Goal: Task Accomplishment & Management: Use online tool/utility

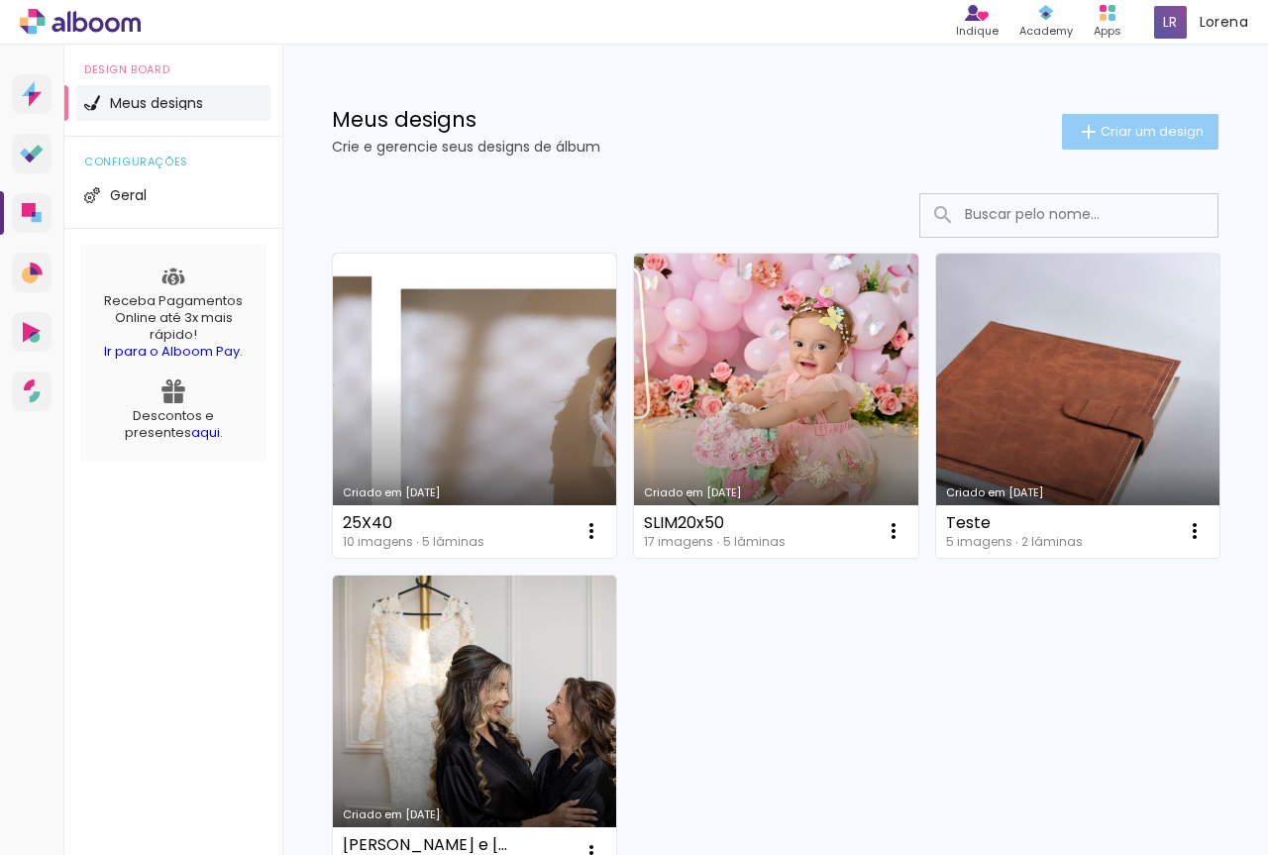
click at [1077, 128] on iron-icon at bounding box center [1089, 132] width 24 height 24
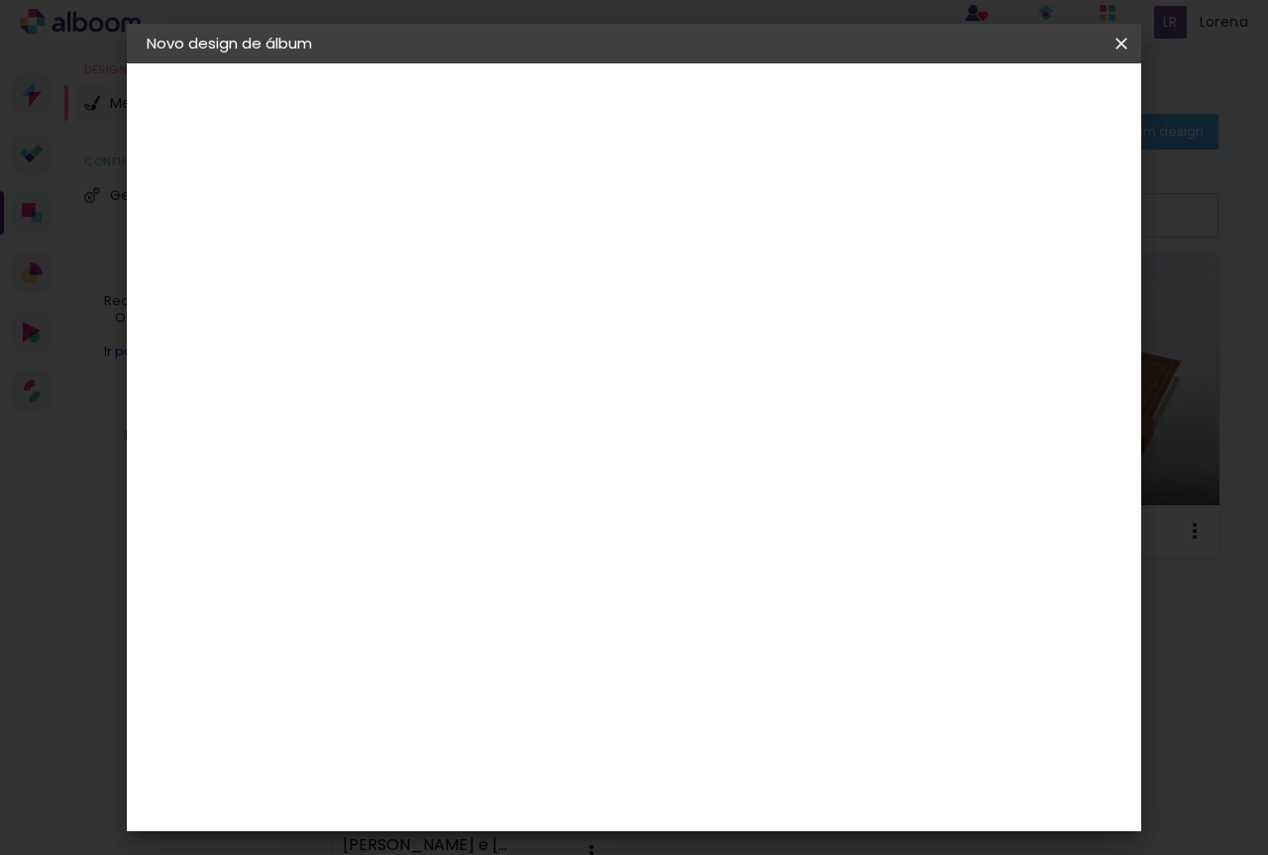
click at [470, 257] on input at bounding box center [470, 266] width 0 height 31
type input "camila 25x50"
type paper-input "camila 25x50"
click at [0, 0] on slot "Avançar" at bounding box center [0, 0] width 0 height 0
click at [548, 374] on input at bounding box center [521, 376] width 200 height 25
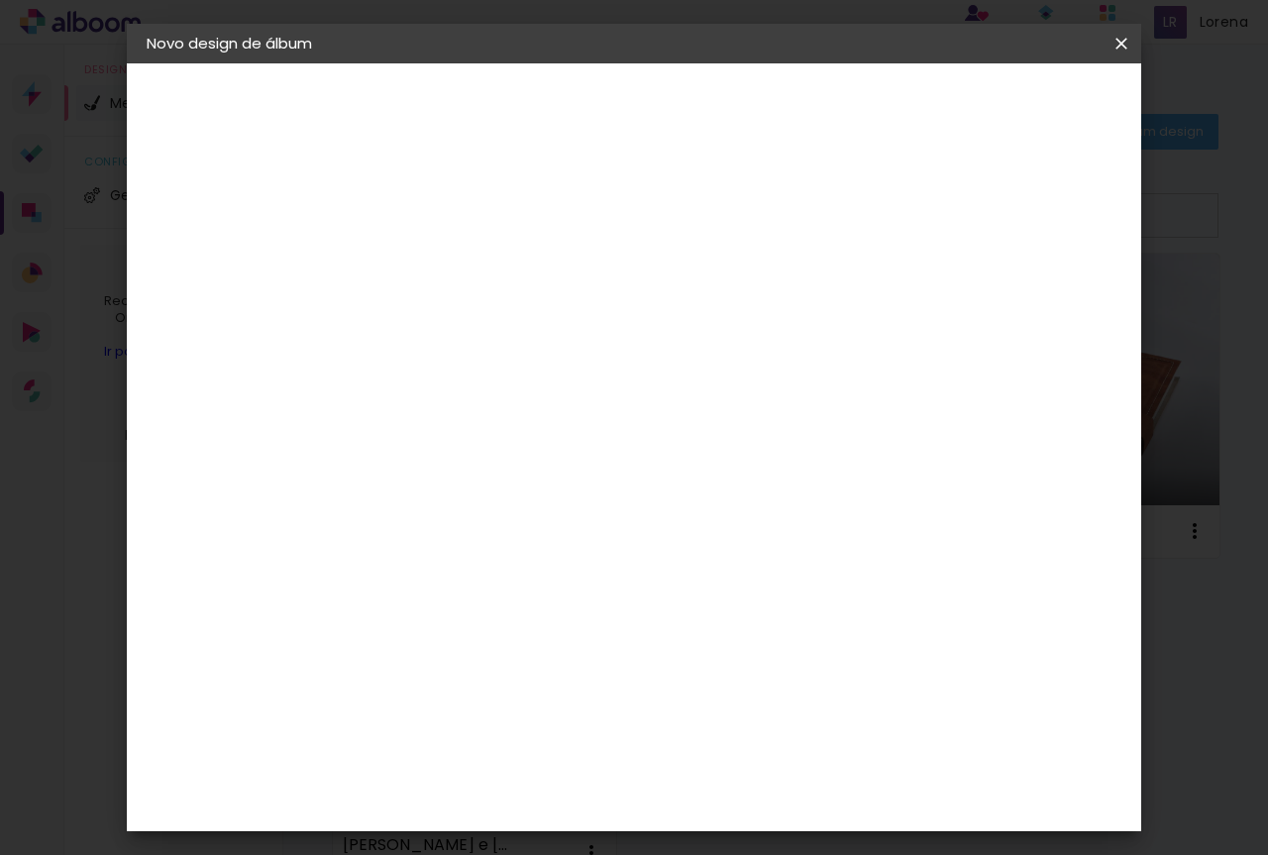
type input "[PERSON_NAME]"
type paper-input "[PERSON_NAME]"
click at [526, 433] on paper-item "[PERSON_NAME]" at bounding box center [506, 448] width 185 height 44
click at [0, 0] on slot "Avançar" at bounding box center [0, 0] width 0 height 0
click at [578, 348] on paper-input-container "Linha" at bounding box center [520, 346] width 115 height 51
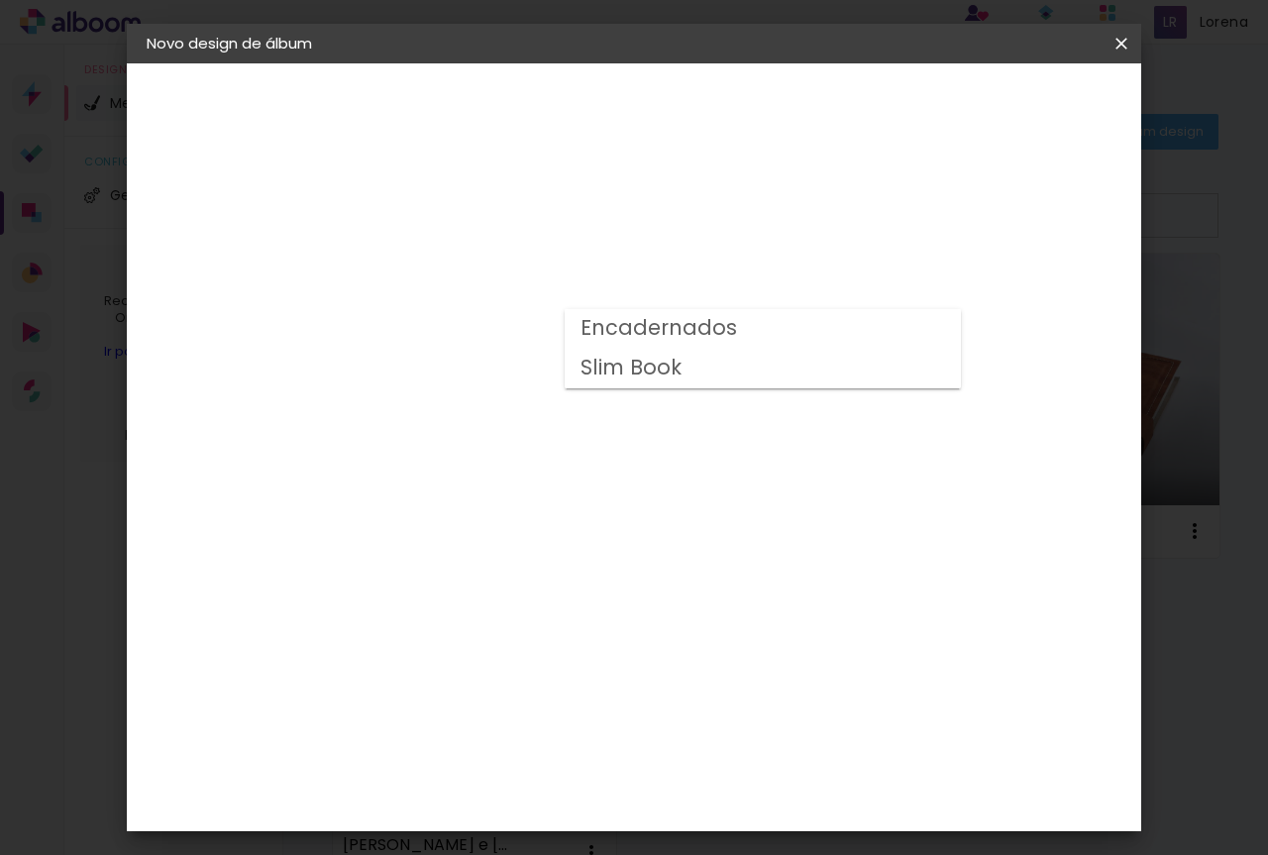
click at [729, 369] on paper-item "Slim Book" at bounding box center [763, 369] width 396 height 40
type input "Slim Book"
click at [604, 677] on span "25 x 50" at bounding box center [558, 697] width 92 height 41
click at [793, 121] on paper-button "Avançar" at bounding box center [744, 105] width 97 height 34
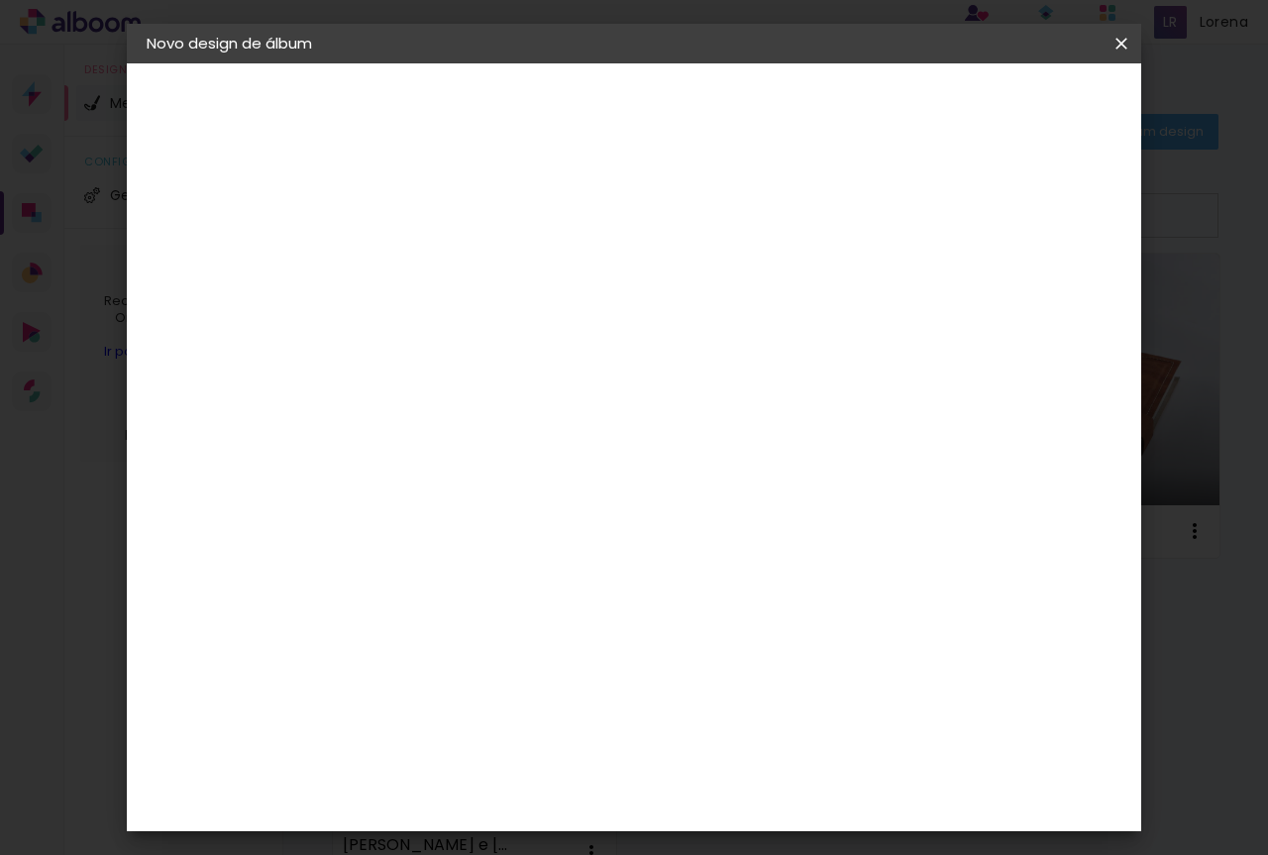
click at [997, 108] on span "Iniciar design" at bounding box center [952, 105] width 90 height 14
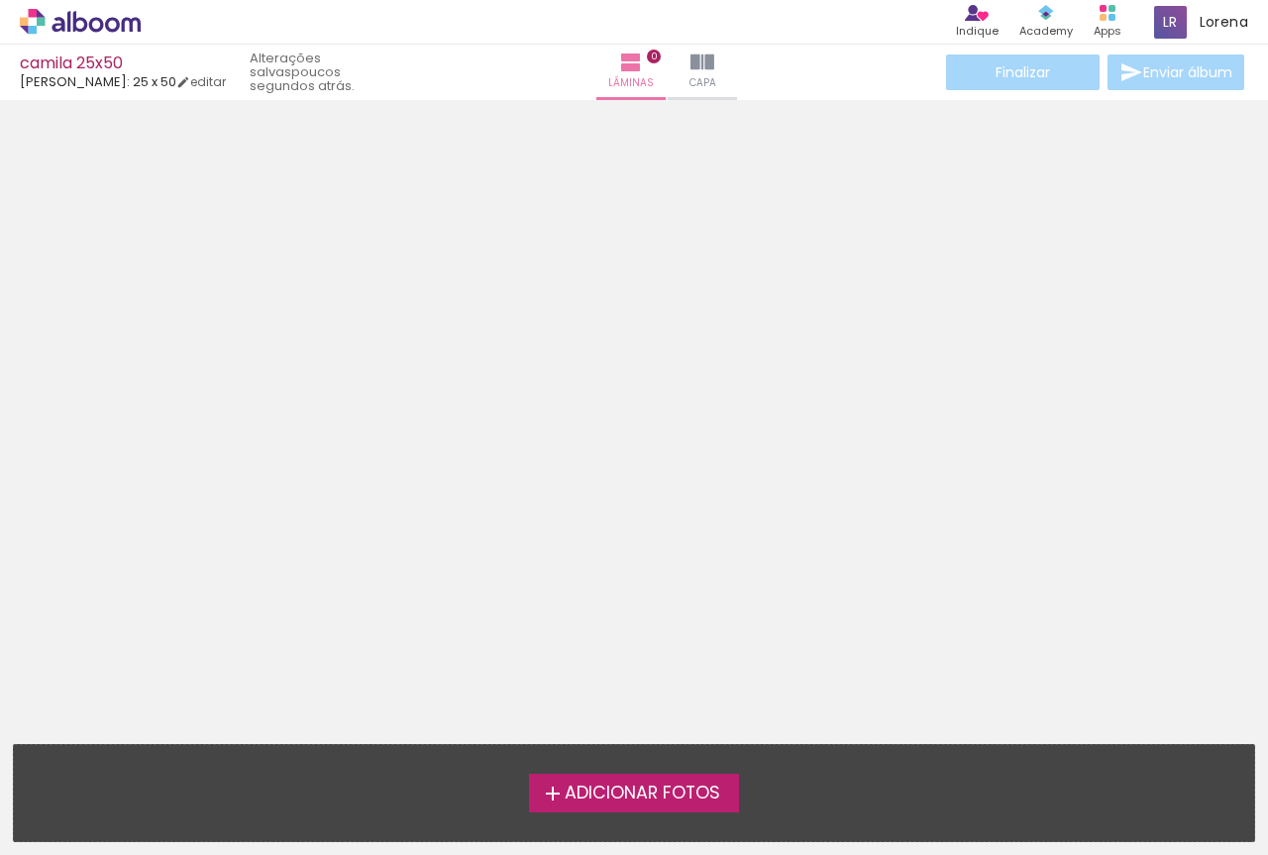
click at [552, 776] on label "Adicionar Fotos" at bounding box center [634, 792] width 211 height 38
click at [0, 0] on input "file" at bounding box center [0, 0] width 0 height 0
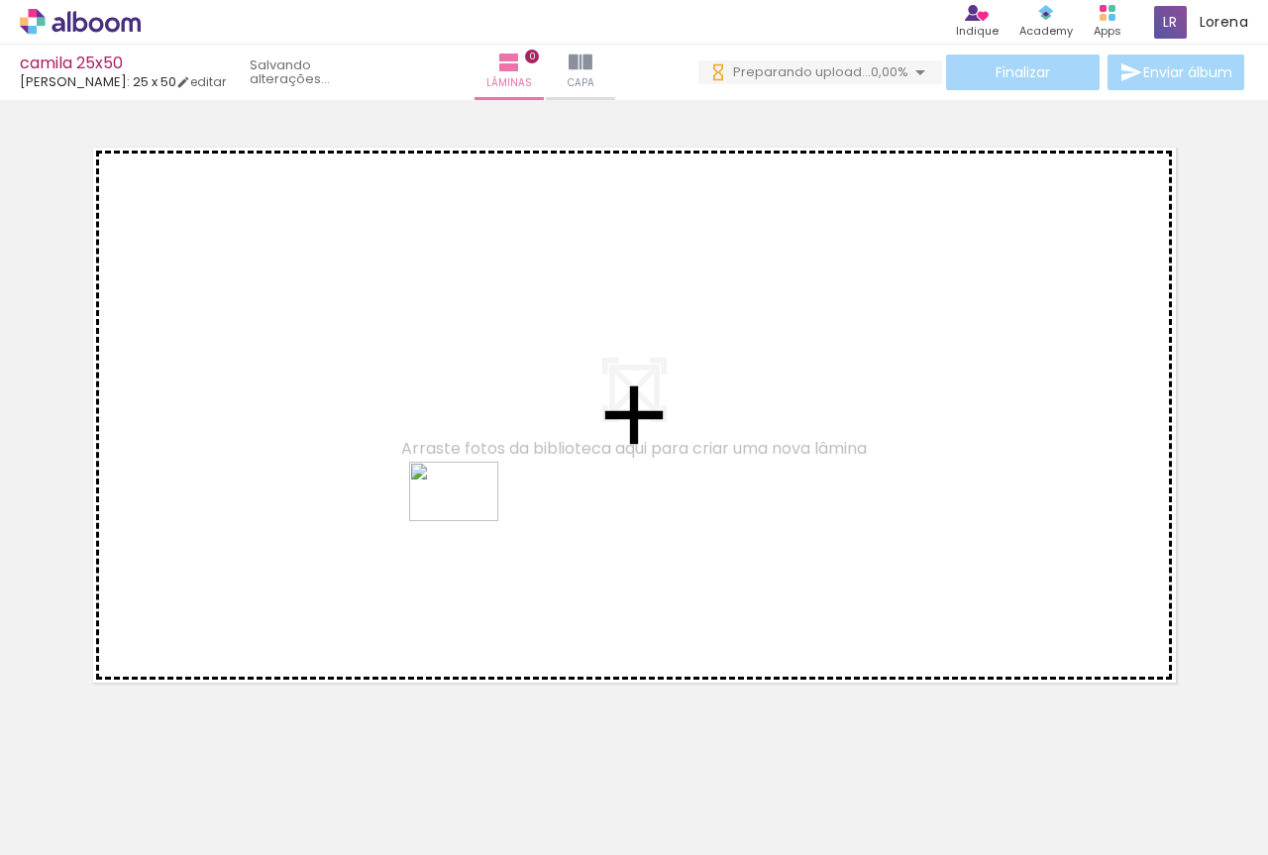
drag, startPoint x: 318, startPoint y: 801, endPoint x: 468, endPoint y: 521, distance: 318.1
click at [468, 521] on quentale-workspace at bounding box center [634, 427] width 1268 height 855
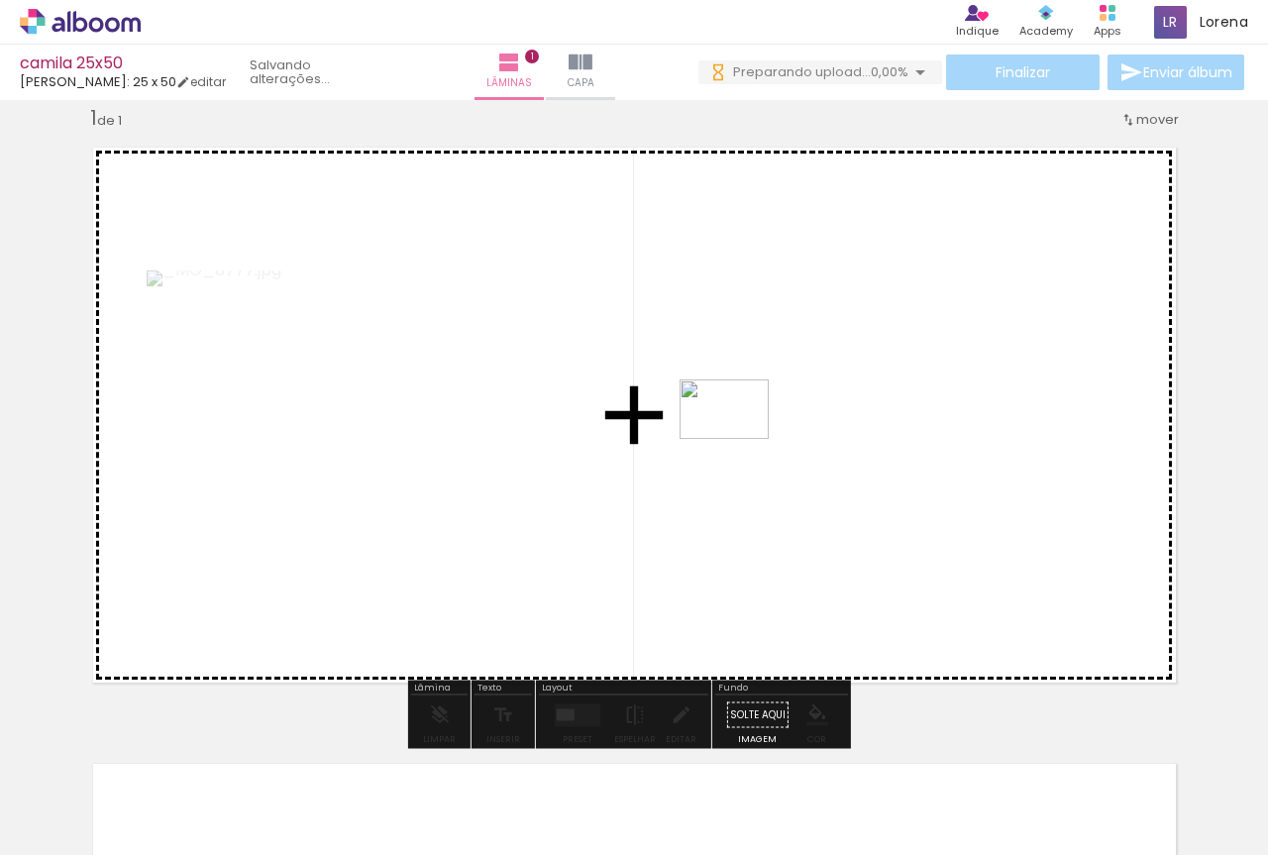
drag, startPoint x: 464, startPoint y: 797, endPoint x: 739, endPoint y: 439, distance: 451.4
click at [739, 439] on quentale-workspace at bounding box center [634, 427] width 1268 height 855
drag, startPoint x: 548, startPoint y: 796, endPoint x: 692, endPoint y: 602, distance: 242.0
click at [692, 602] on quentale-workspace at bounding box center [634, 427] width 1268 height 855
drag, startPoint x: 663, startPoint y: 796, endPoint x: 781, endPoint y: 853, distance: 131.6
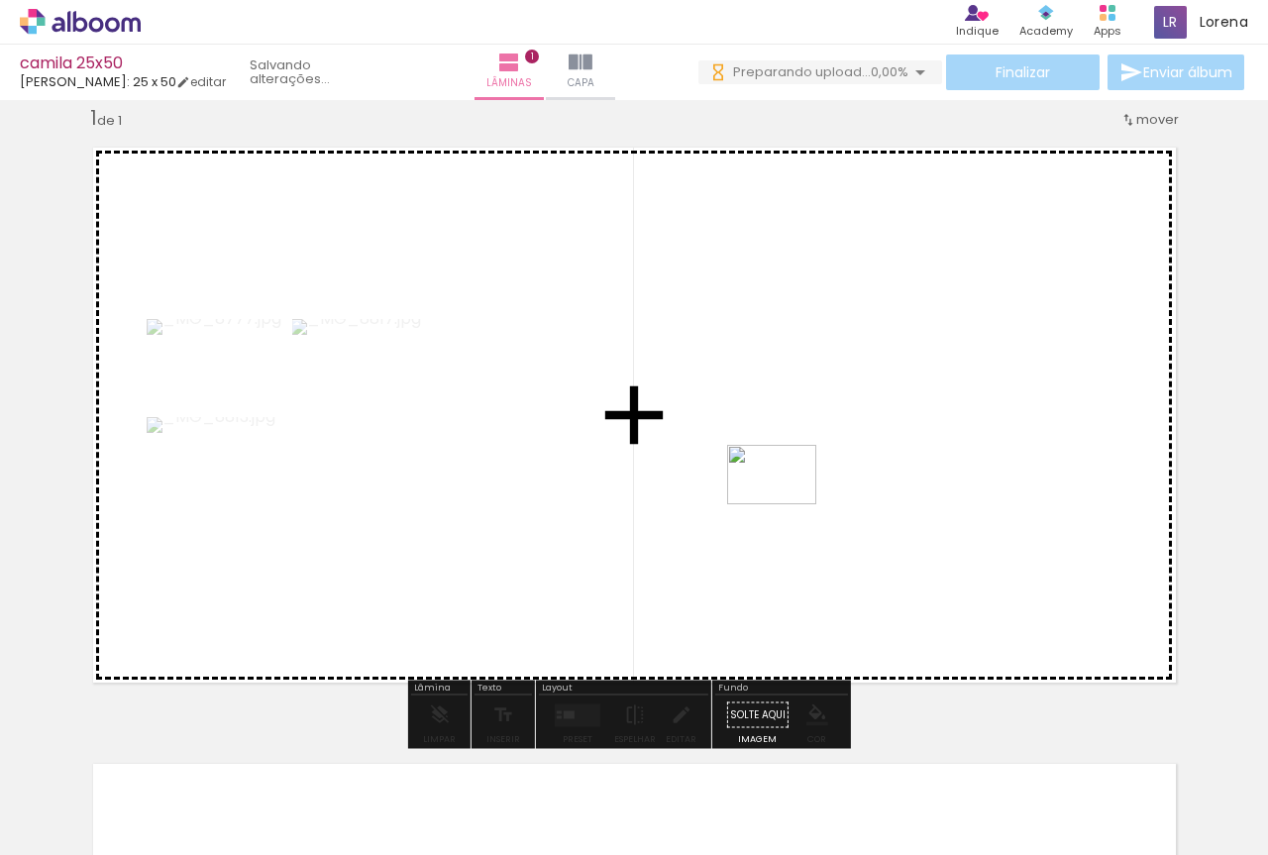
click at [786, 501] on quentale-workspace at bounding box center [634, 427] width 1268 height 855
drag, startPoint x: 771, startPoint y: 799, endPoint x: 712, endPoint y: 552, distance: 254.4
click at [712, 552] on quentale-workspace at bounding box center [634, 427] width 1268 height 855
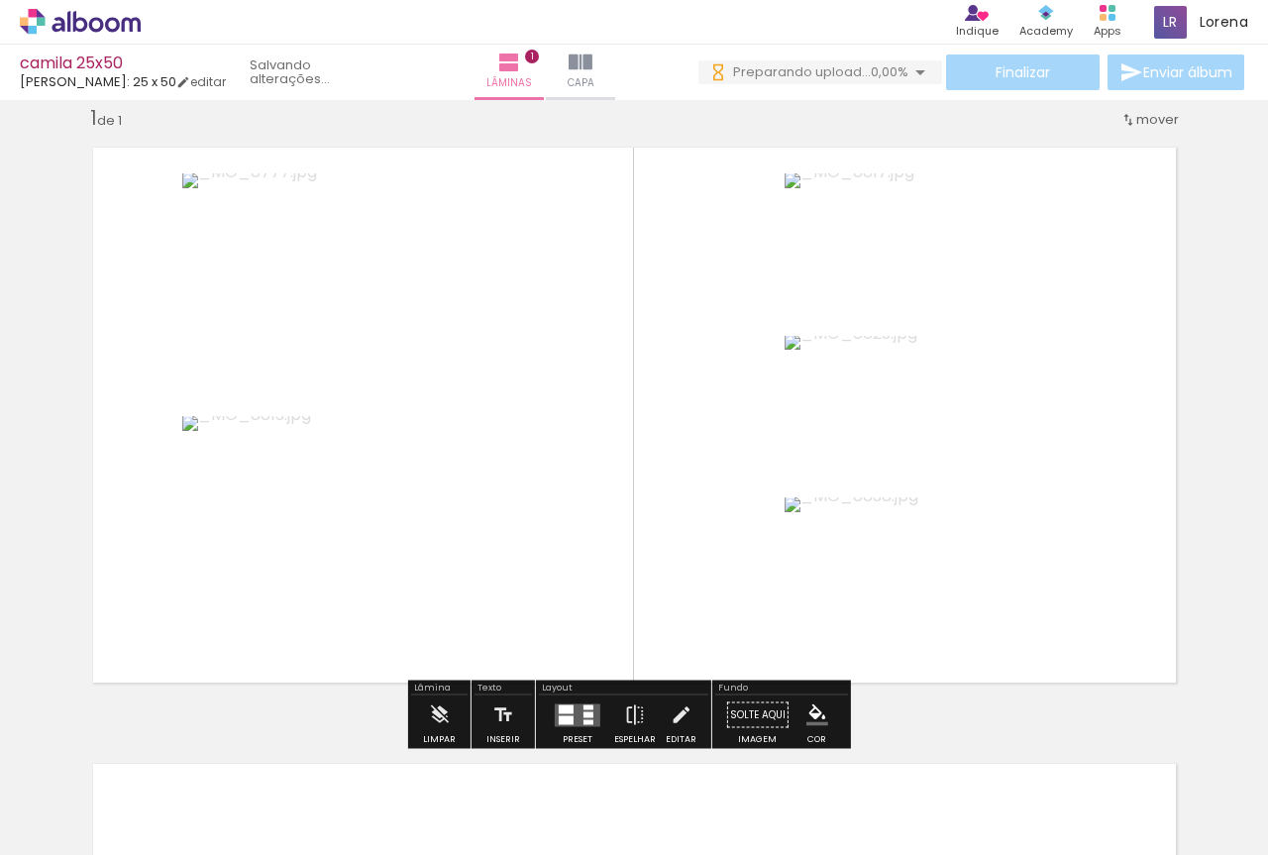
click at [570, 713] on quentale-layouter at bounding box center [578, 714] width 46 height 23
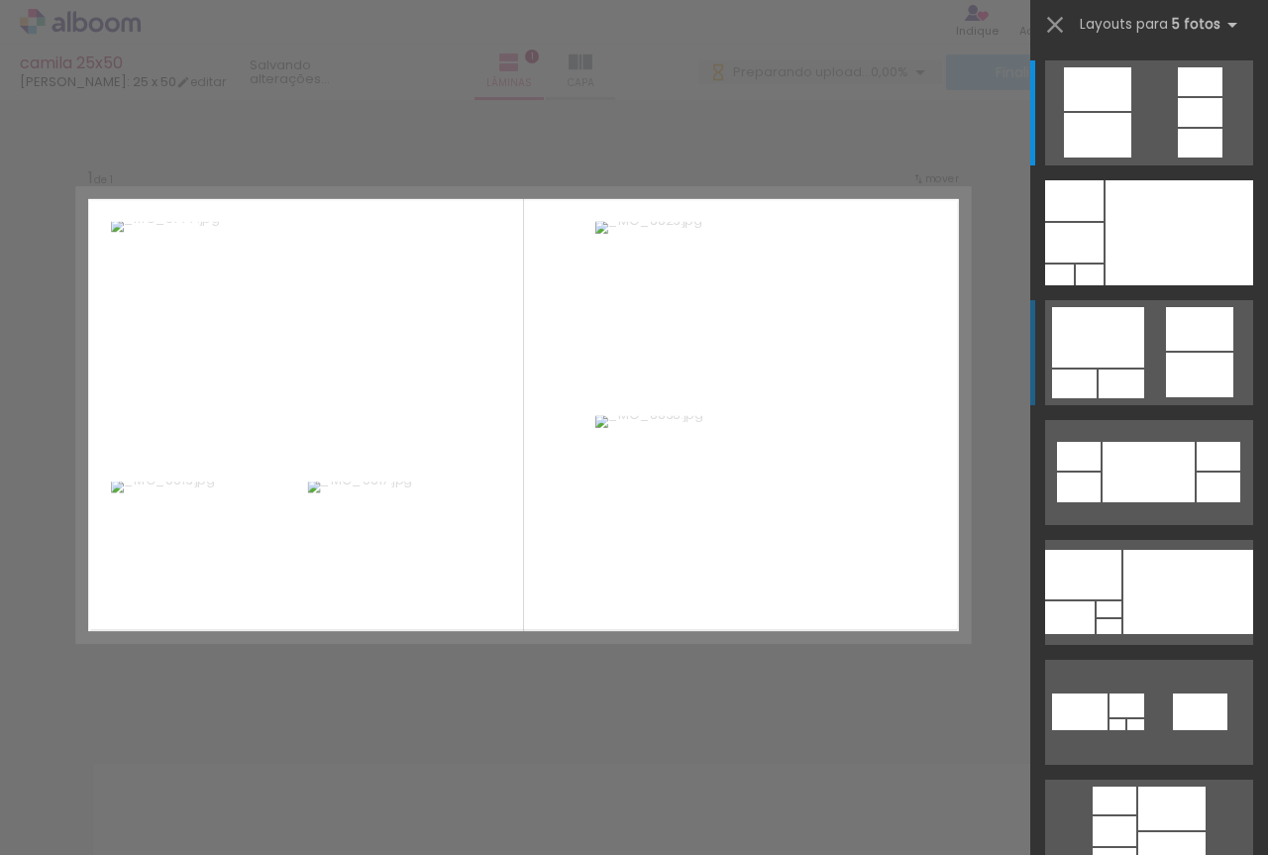
scroll to position [25, 0]
click at [1105, 246] on div at bounding box center [1179, 232] width 148 height 105
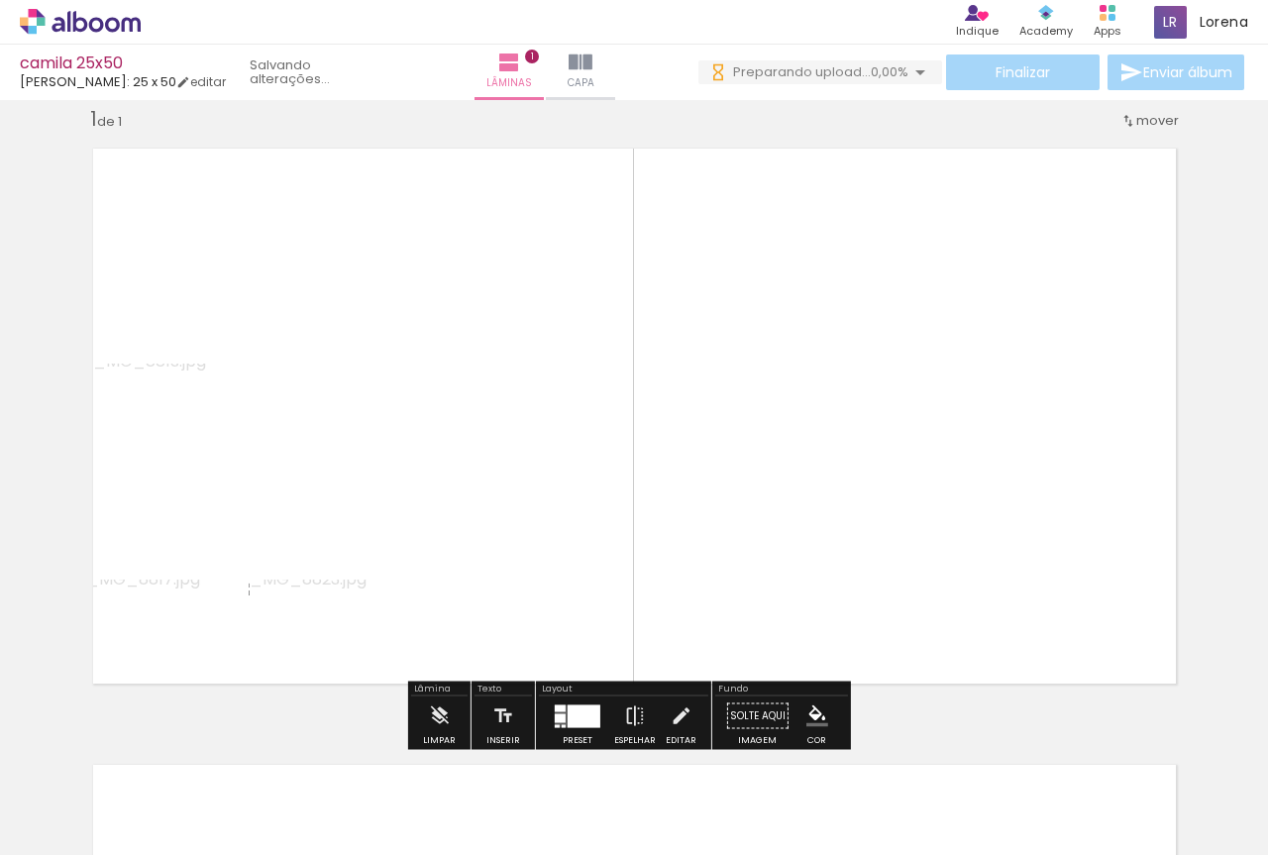
scroll to position [0, 0]
click at [585, 720] on div at bounding box center [583, 715] width 33 height 23
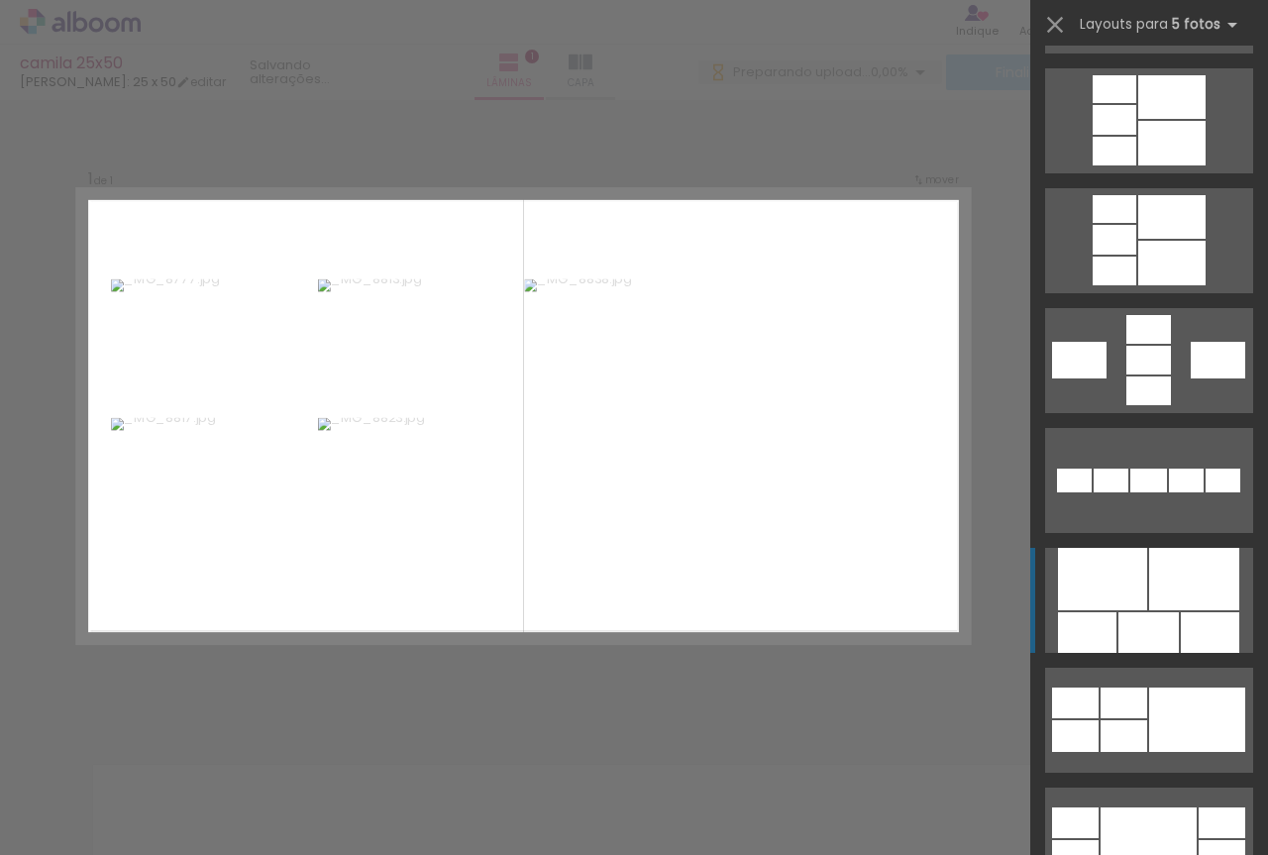
scroll to position [813, 0]
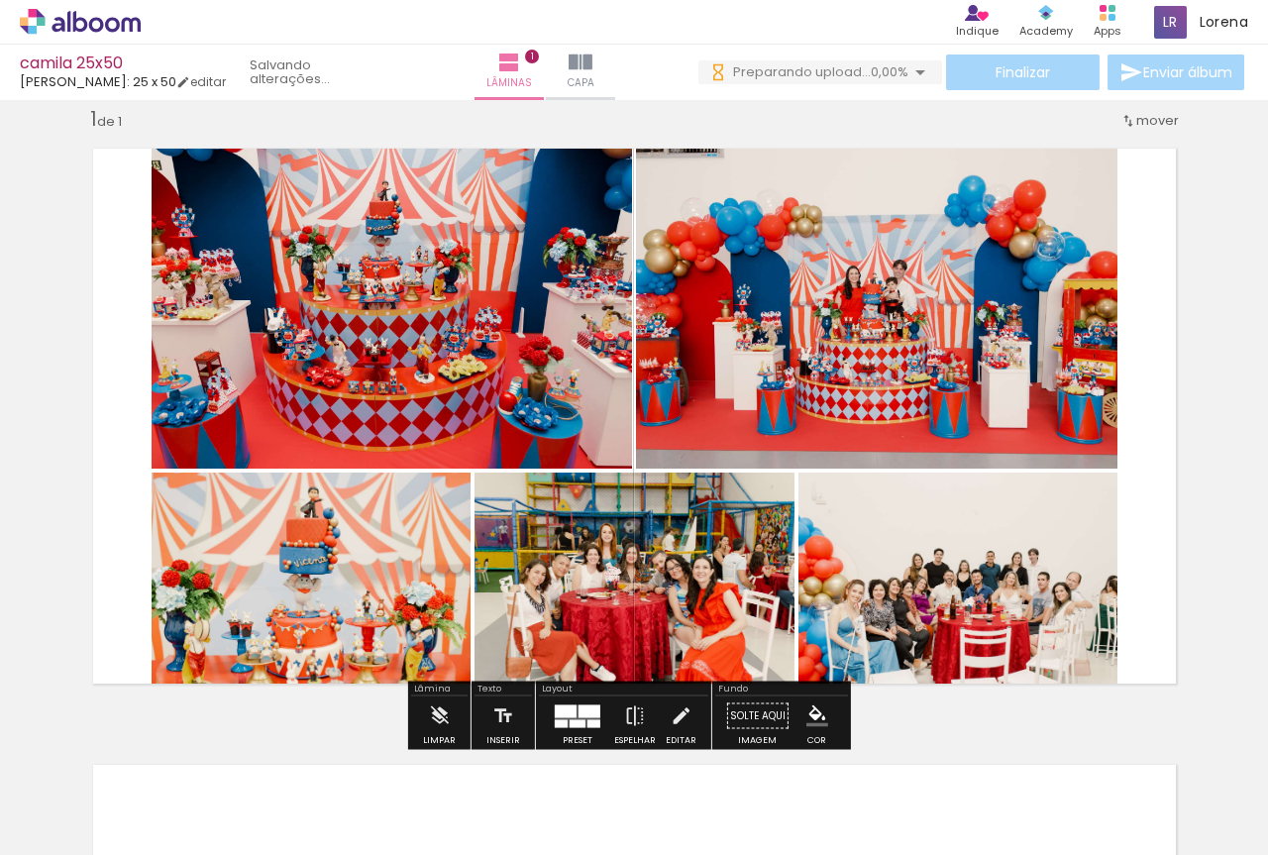
scroll to position [0, 0]
click at [143, 83] on span "[PERSON_NAME]: 25 x 50" at bounding box center [98, 81] width 156 height 19
click at [193, 83] on link "editar" at bounding box center [201, 81] width 50 height 17
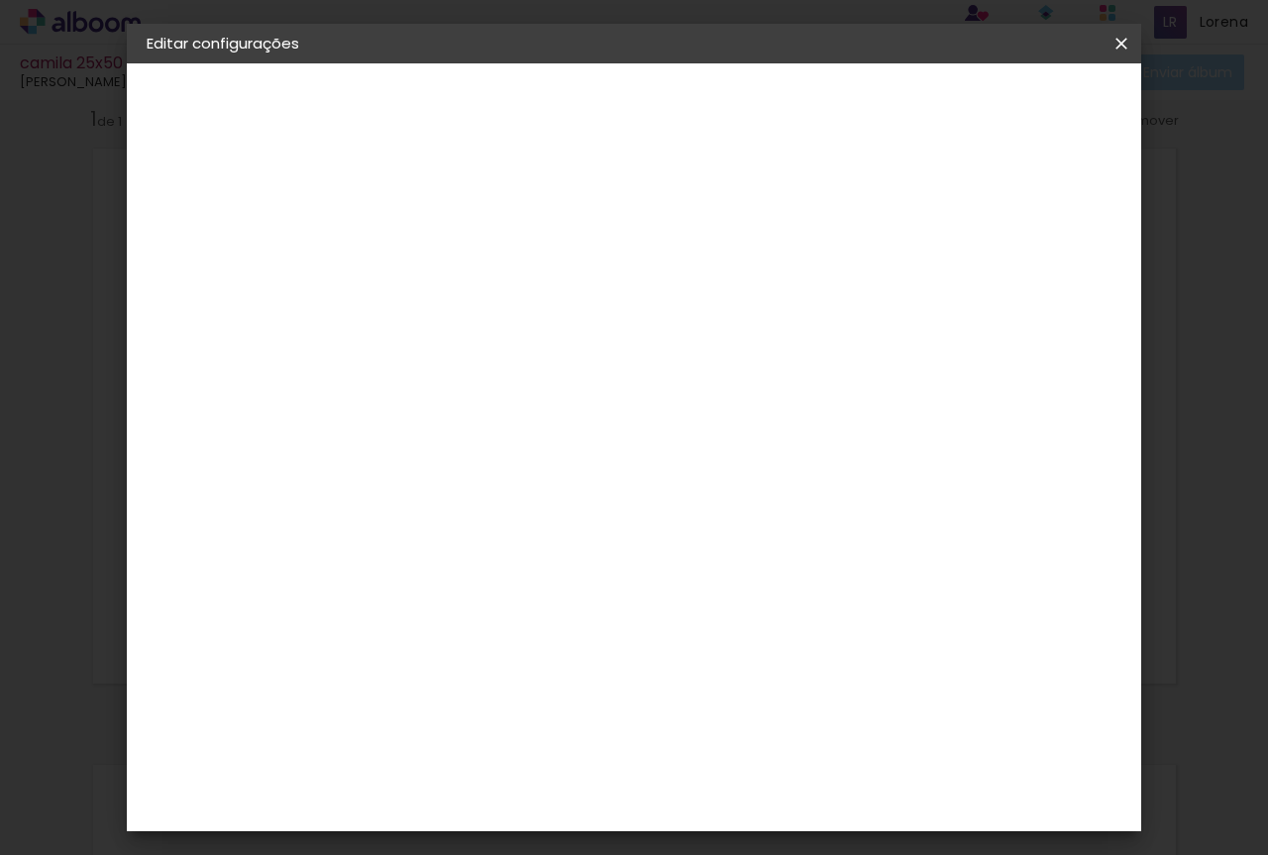
click at [227, 291] on small "25.4 × 50 cm" at bounding box center [242, 289] width 76 height 12
click at [578, 329] on div "Escolha o tamanho" at bounding box center [520, 367] width 115 height 92
click at [578, 321] on div "Escolha o tamanho" at bounding box center [520, 367] width 115 height 92
click at [197, 202] on div "2. Especificações" at bounding box center [255, 203] width 217 height 24
click at [189, 293] on iron-pages "Modelo Escolhendo modelo... Tamanho livre" at bounding box center [255, 289] width 217 height 40
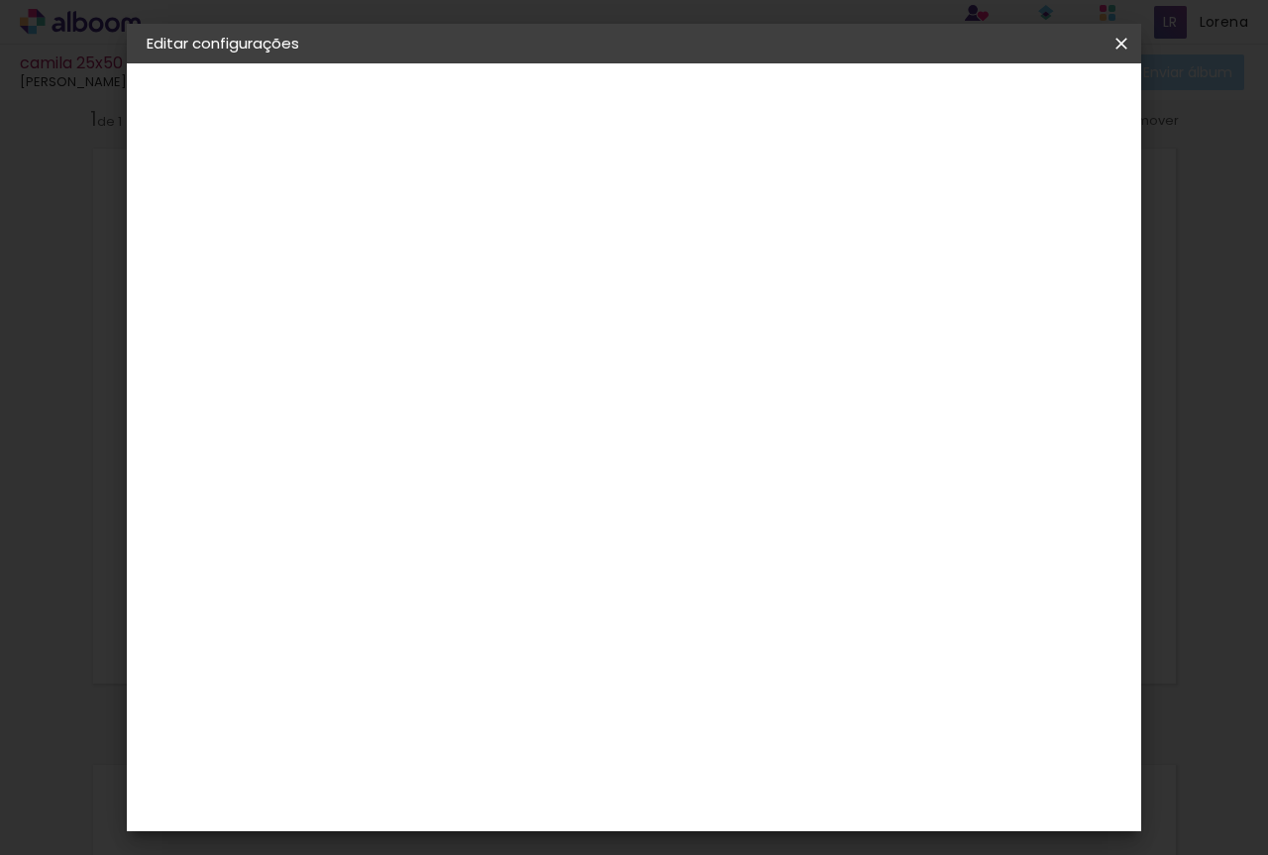
drag, startPoint x: 188, startPoint y: 280, endPoint x: 190, endPoint y: 293, distance: 13.0
click at [188, 284] on iron-pages "Modelo Escolhendo modelo... Tamanho livre" at bounding box center [255, 289] width 217 height 40
click at [0, 0] on slot "camila 25x50" at bounding box center [0, 0] width 0 height 0
click at [470, 268] on input "camila 25x50" at bounding box center [470, 266] width 0 height 31
click at [0, 0] on slot "Avançar" at bounding box center [0, 0] width 0 height 0
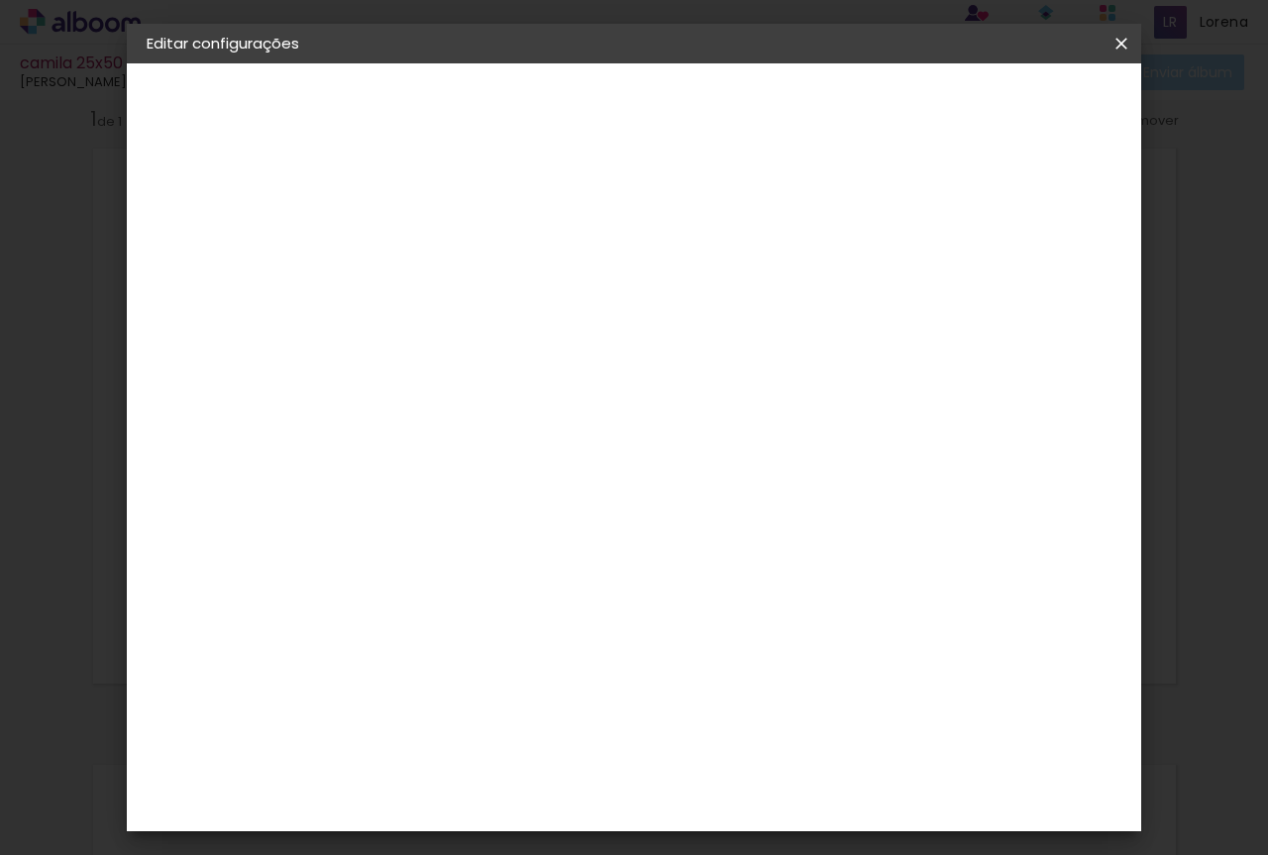
click at [564, 367] on input at bounding box center [521, 376] width 200 height 25
type input "[PERSON_NAME]"
type paper-input "[PERSON_NAME]"
click at [490, 468] on paper-item "[PERSON_NAME]" at bounding box center [506, 448] width 185 height 44
click at [490, 449] on div "[PERSON_NAME]" at bounding box center [524, 448] width 132 height 16
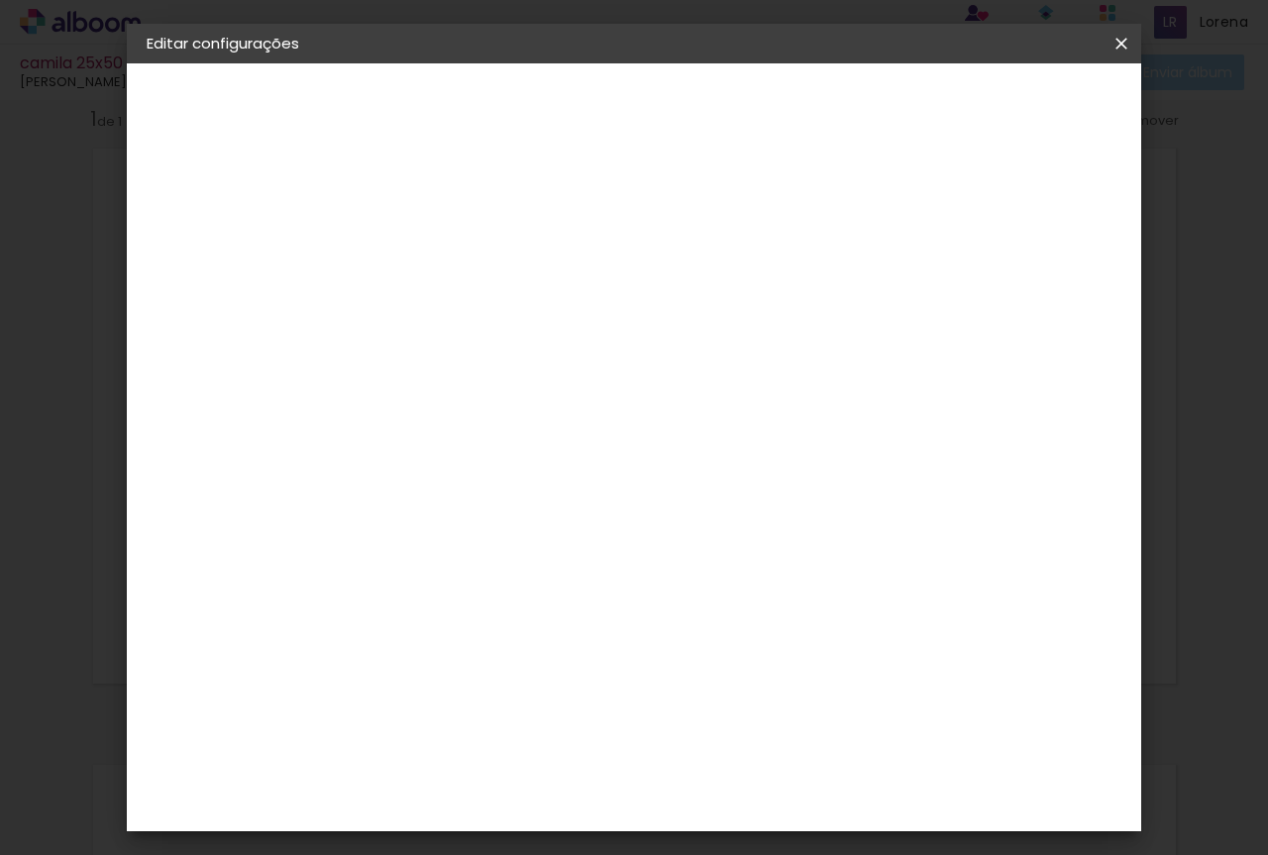
click at [798, 115] on paper-button "Avançar" at bounding box center [749, 105] width 97 height 34
click at [578, 321] on paper-input-container "Linha" at bounding box center [520, 346] width 115 height 51
click at [705, 369] on paper-item "Slim Book" at bounding box center [763, 369] width 396 height 40
type input "Slim Book"
drag, startPoint x: 714, startPoint y: 505, endPoint x: 1027, endPoint y: 667, distance: 352.1
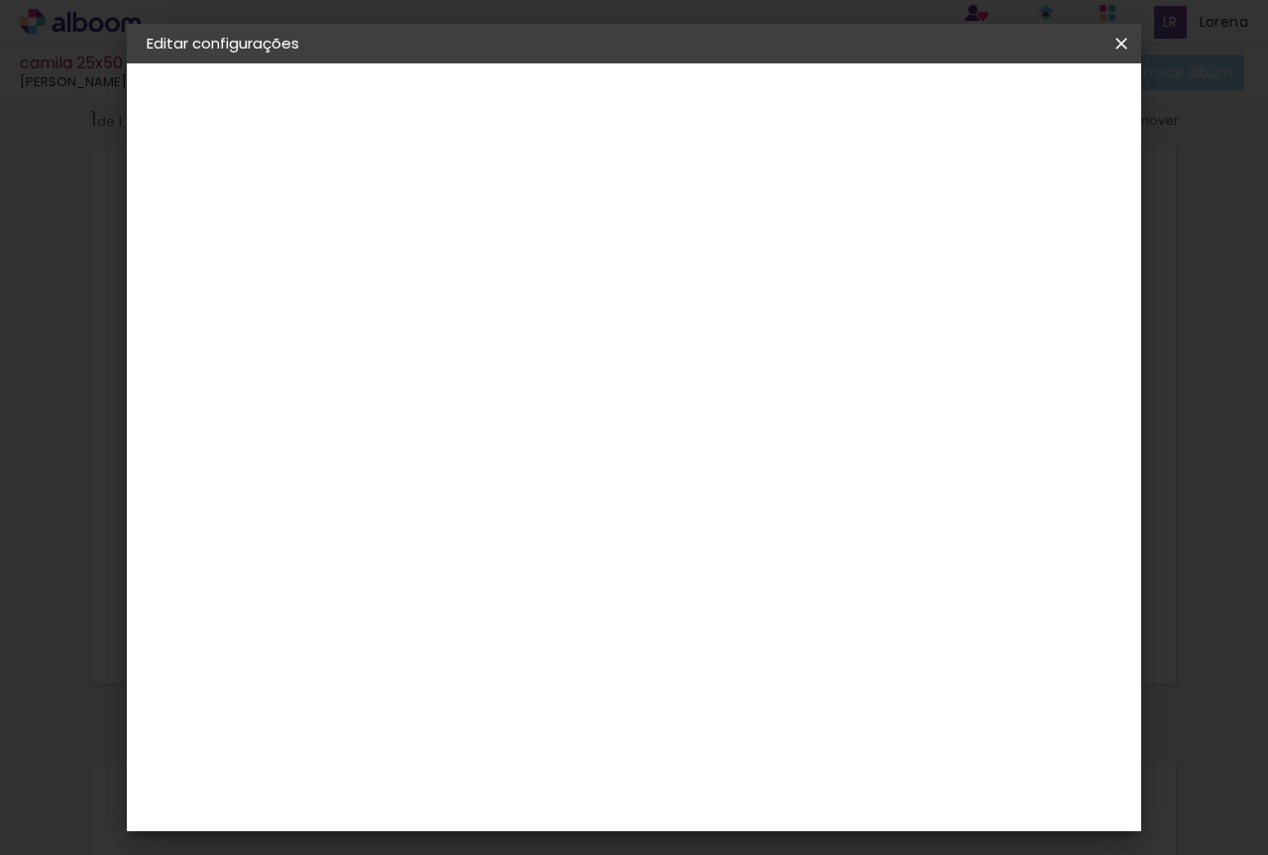
click at [823, 232] on div "Opções disponíveis Encadernados Slim Book Tamanho Escolha o tamanho Horizontal …" at bounding box center [603, 147] width 439 height 168
click at [604, 500] on span "20 x 60" at bounding box center [558, 519] width 92 height 41
click at [793, 118] on paper-button "Avançar" at bounding box center [744, 105] width 97 height 34
click at [997, 101] on span "Salvar configurações" at bounding box center [924, 105] width 147 height 14
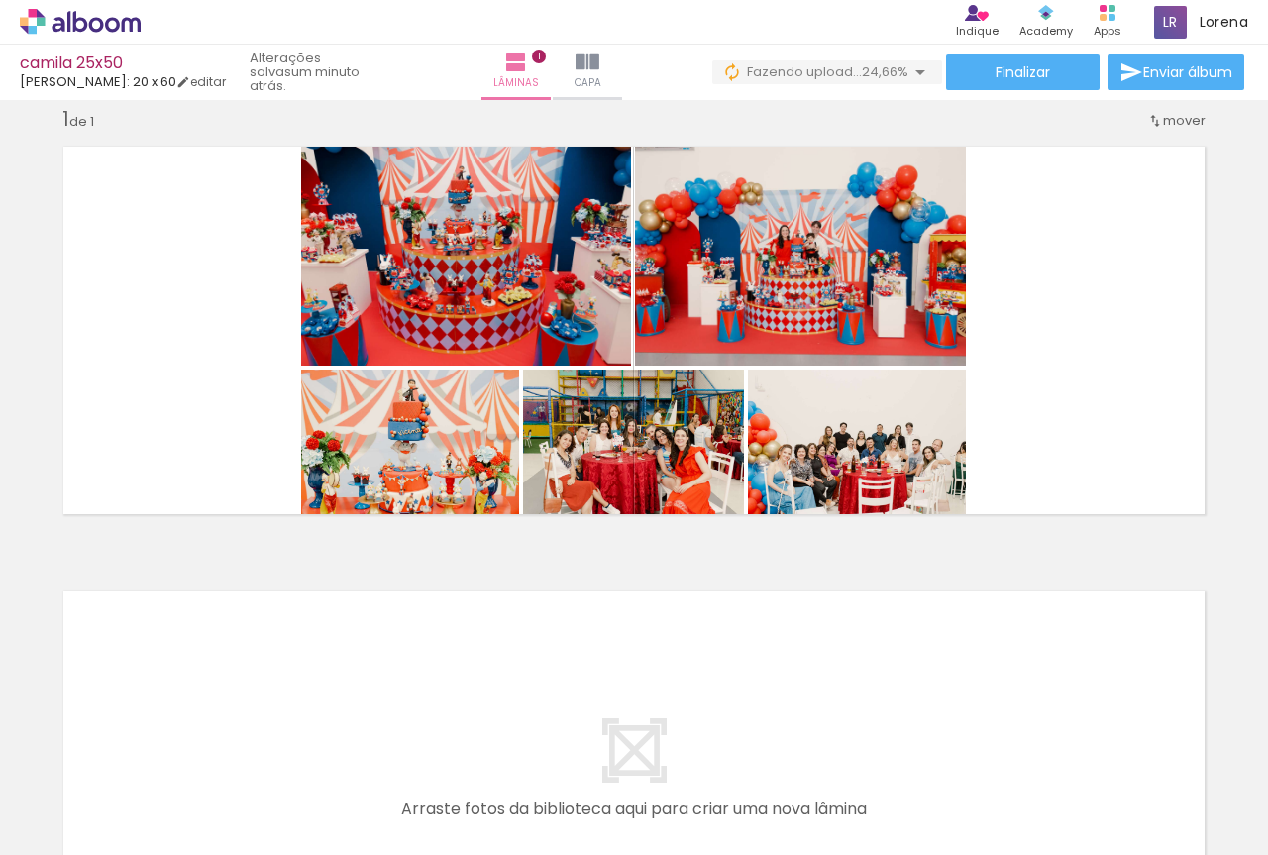
click at [575, 652] on quentale-layouter at bounding box center [634, 774] width 1169 height 395
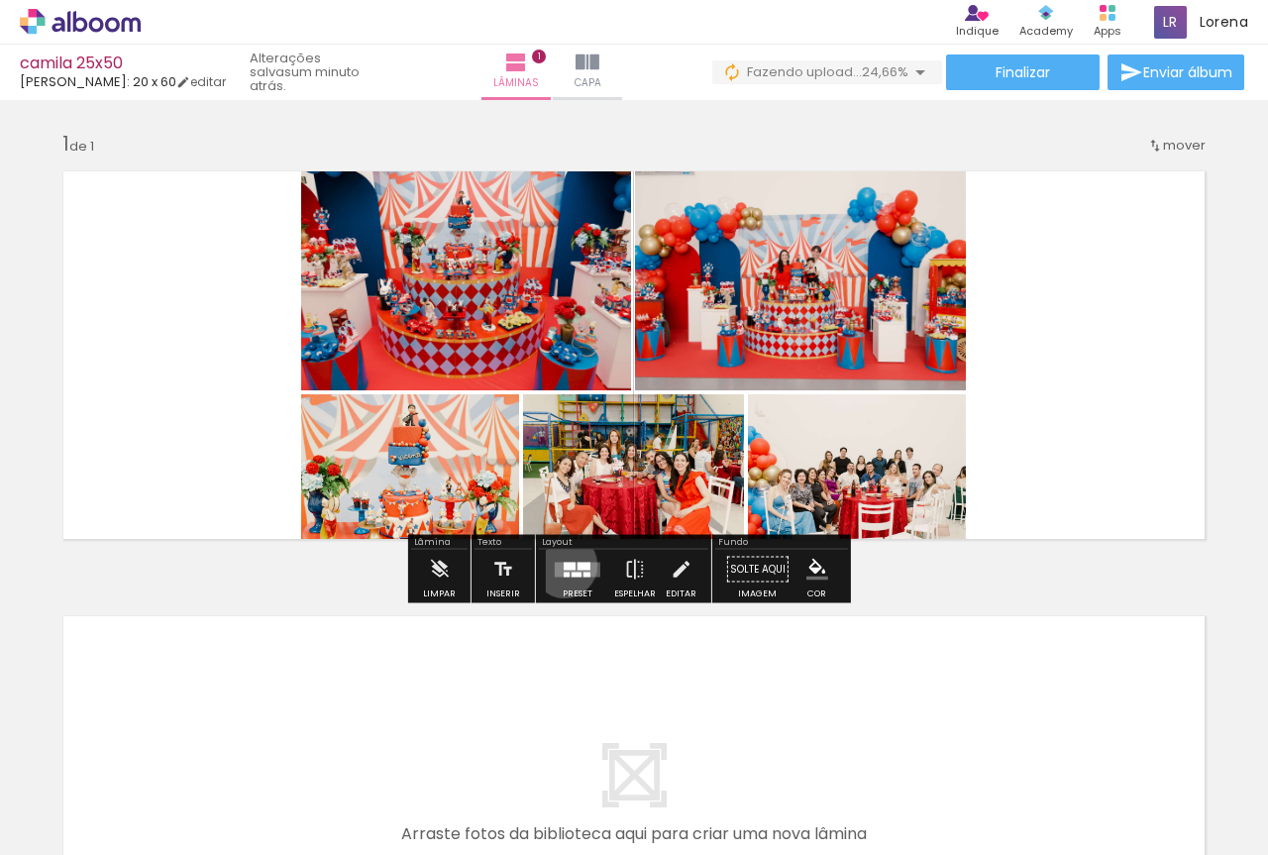
click at [564, 563] on div at bounding box center [570, 566] width 12 height 8
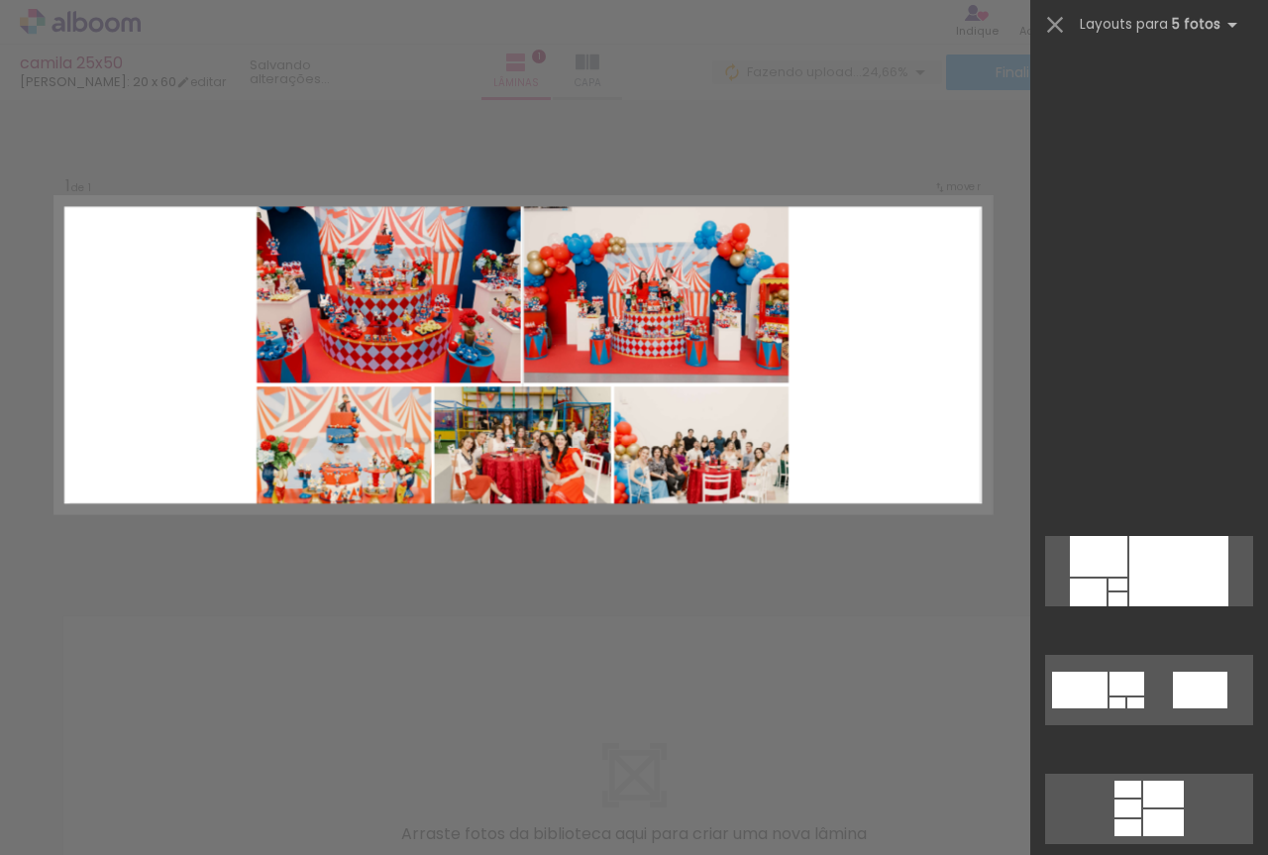
scroll to position [1188, 0]
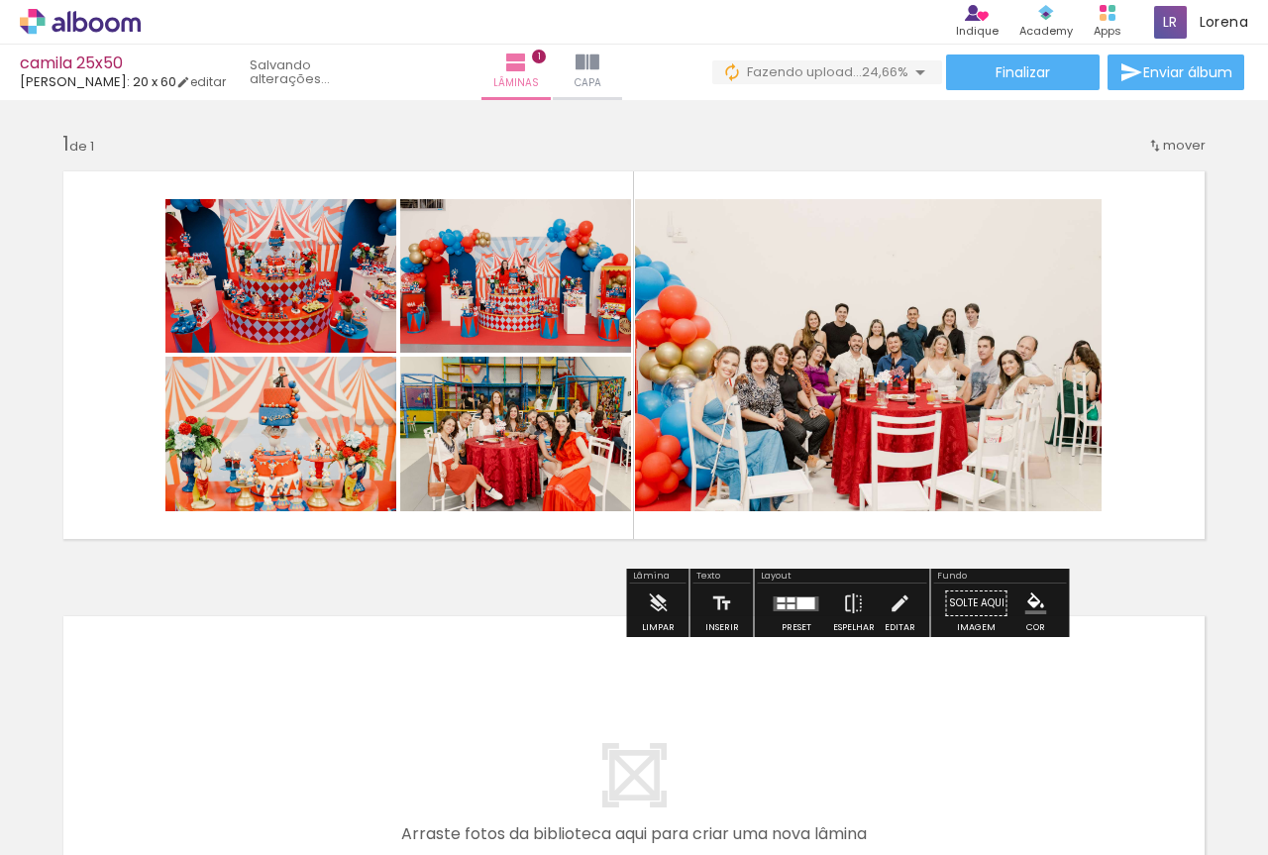
click at [787, 597] on div at bounding box center [791, 599] width 8 height 5
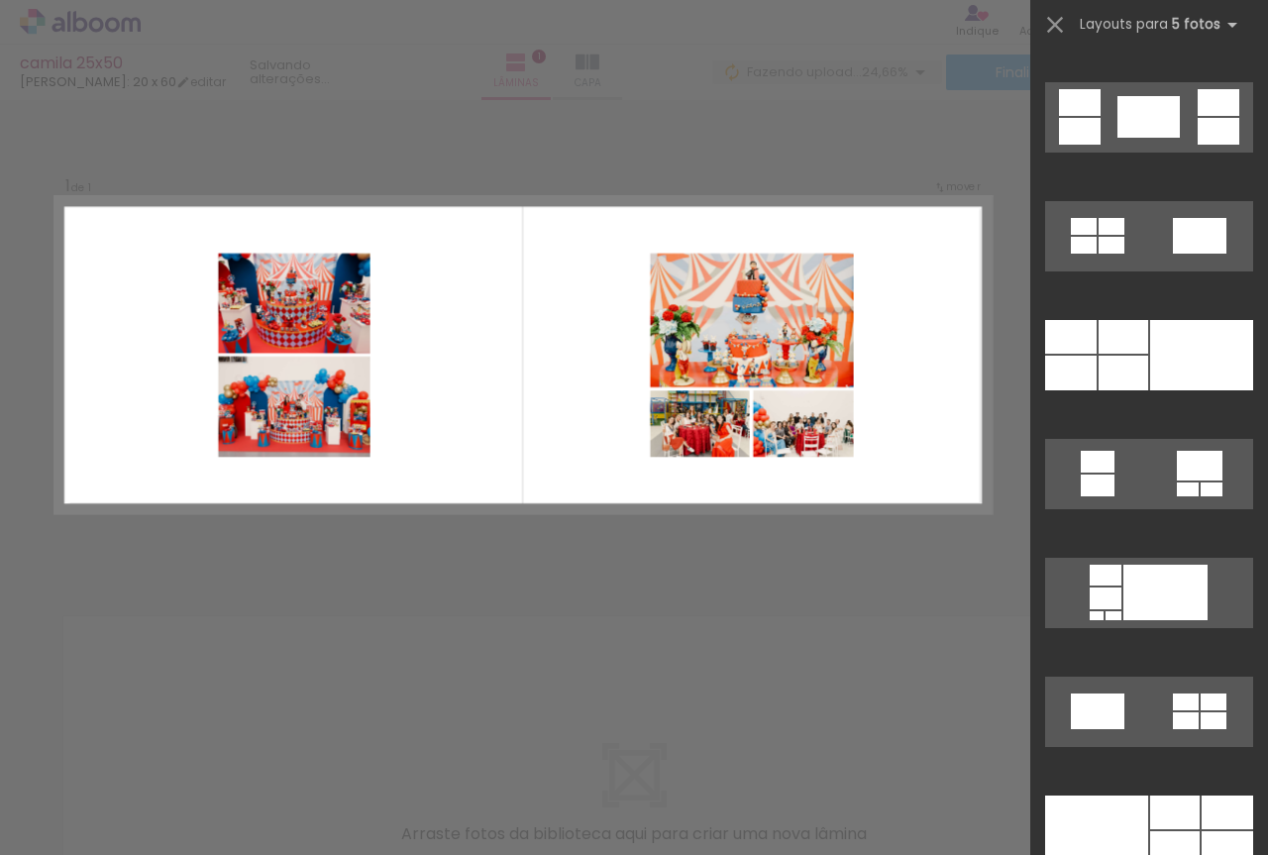
scroll to position [3189, 0]
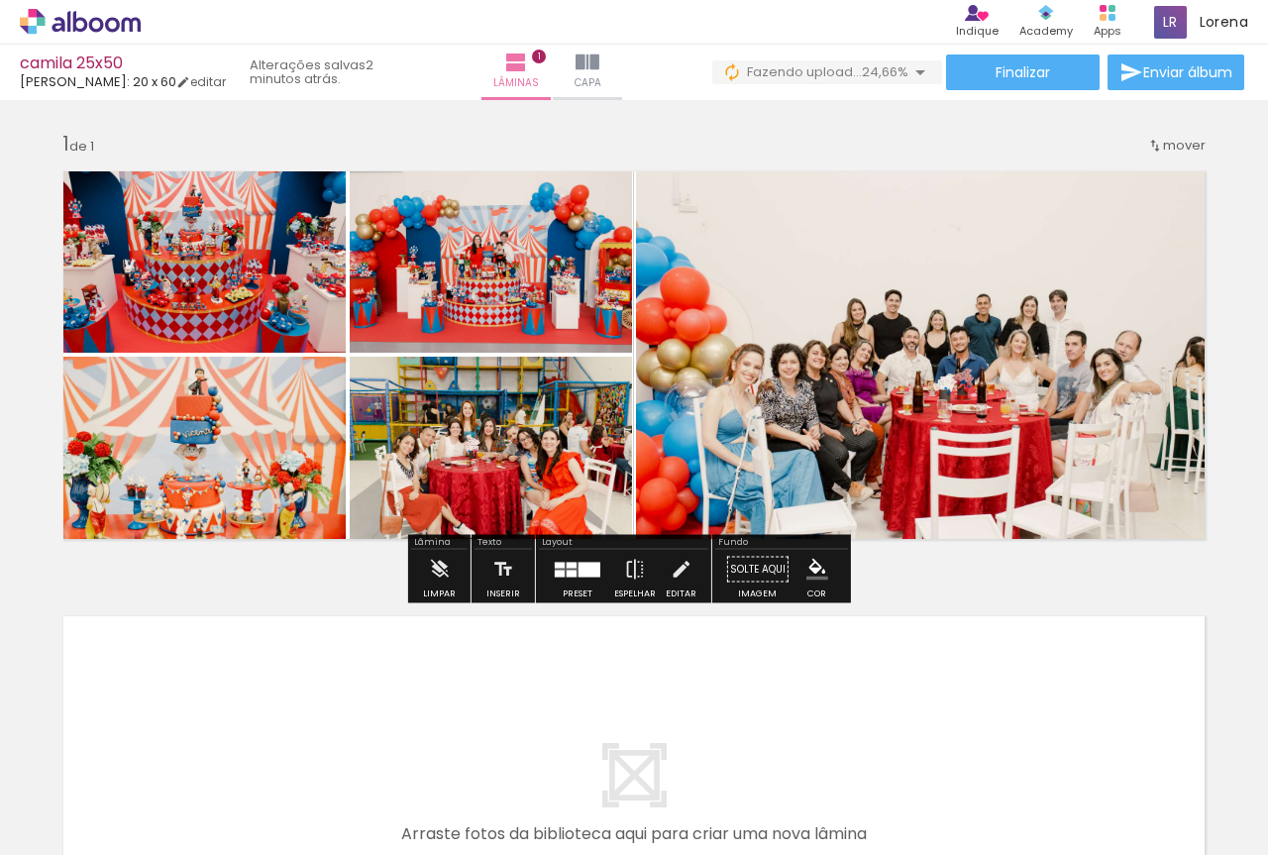
click at [558, 573] on div at bounding box center [560, 572] width 10 height 7
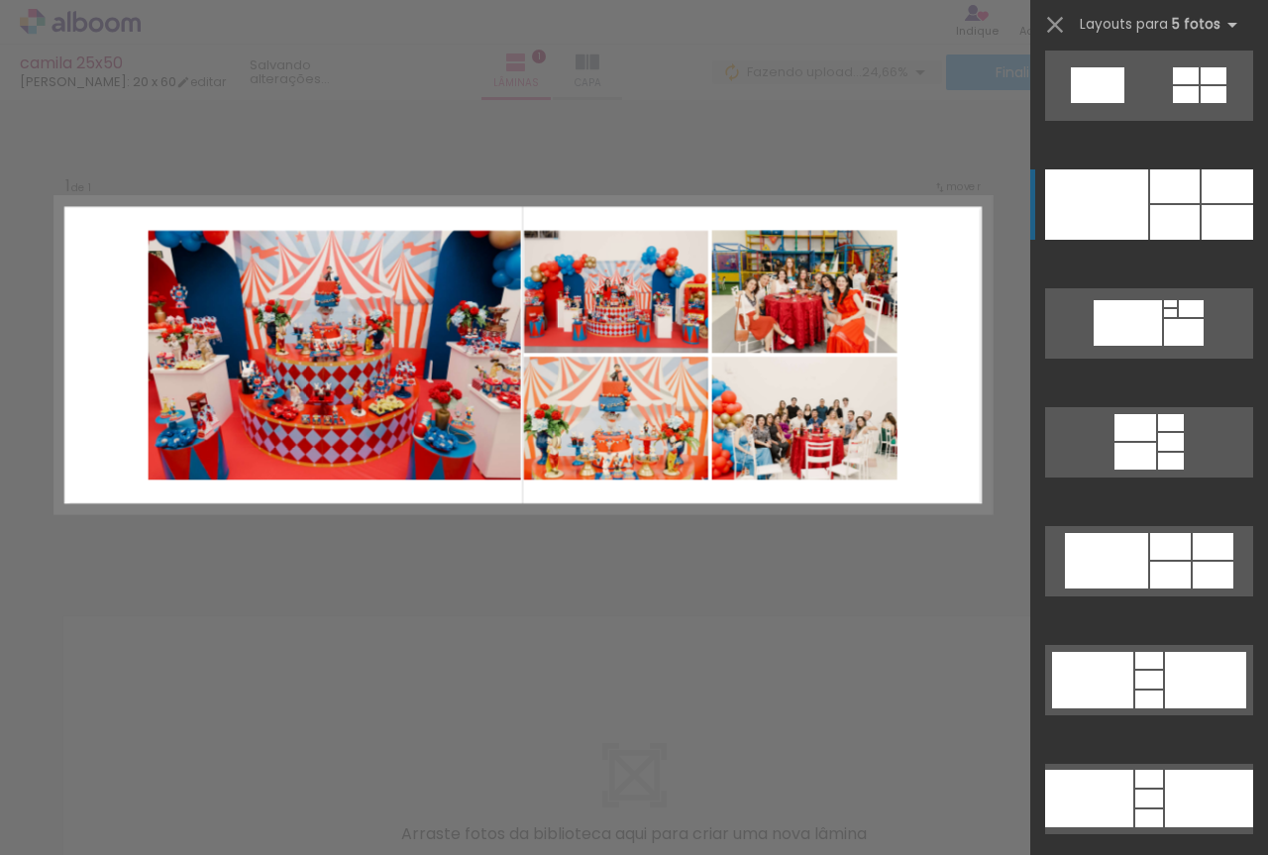
scroll to position [4041, 0]
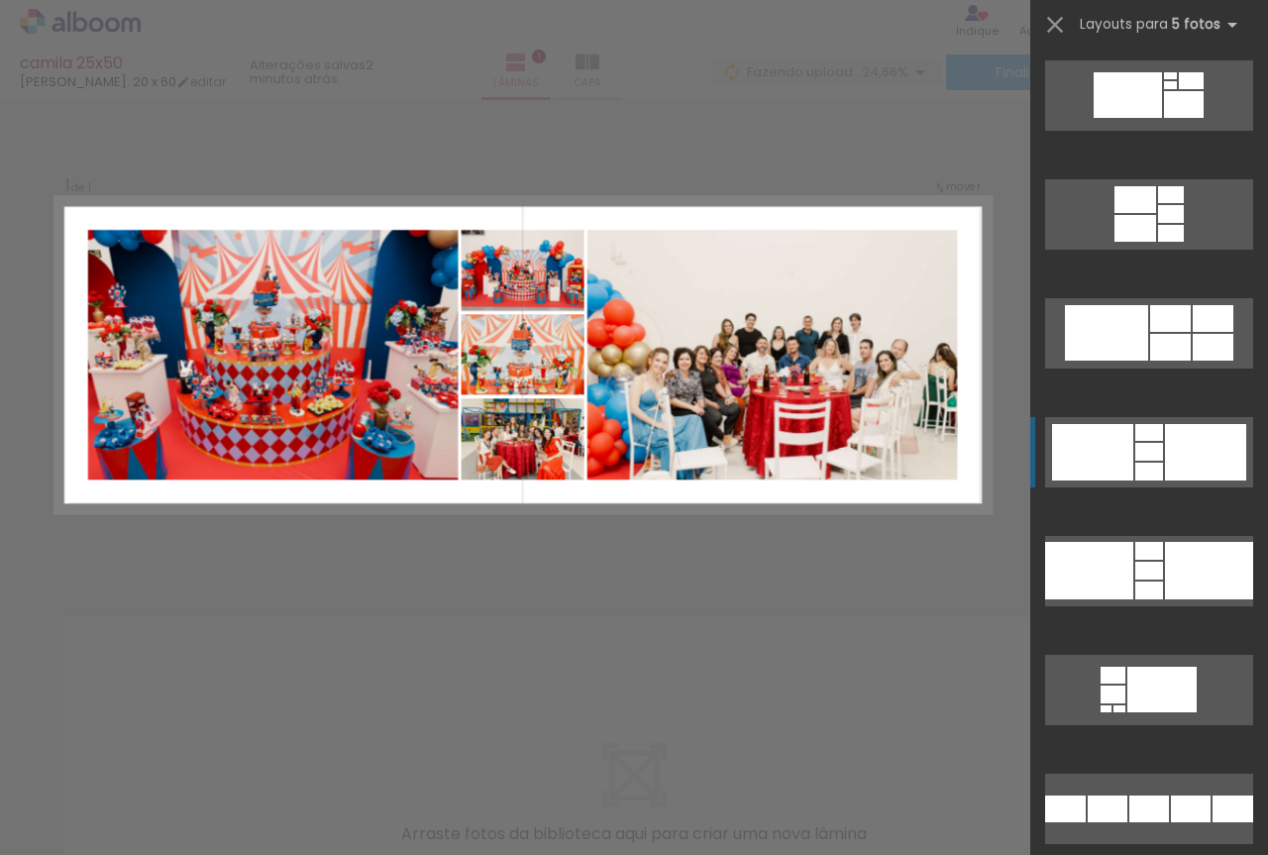
click at [1139, 445] on div at bounding box center [1149, 452] width 28 height 18
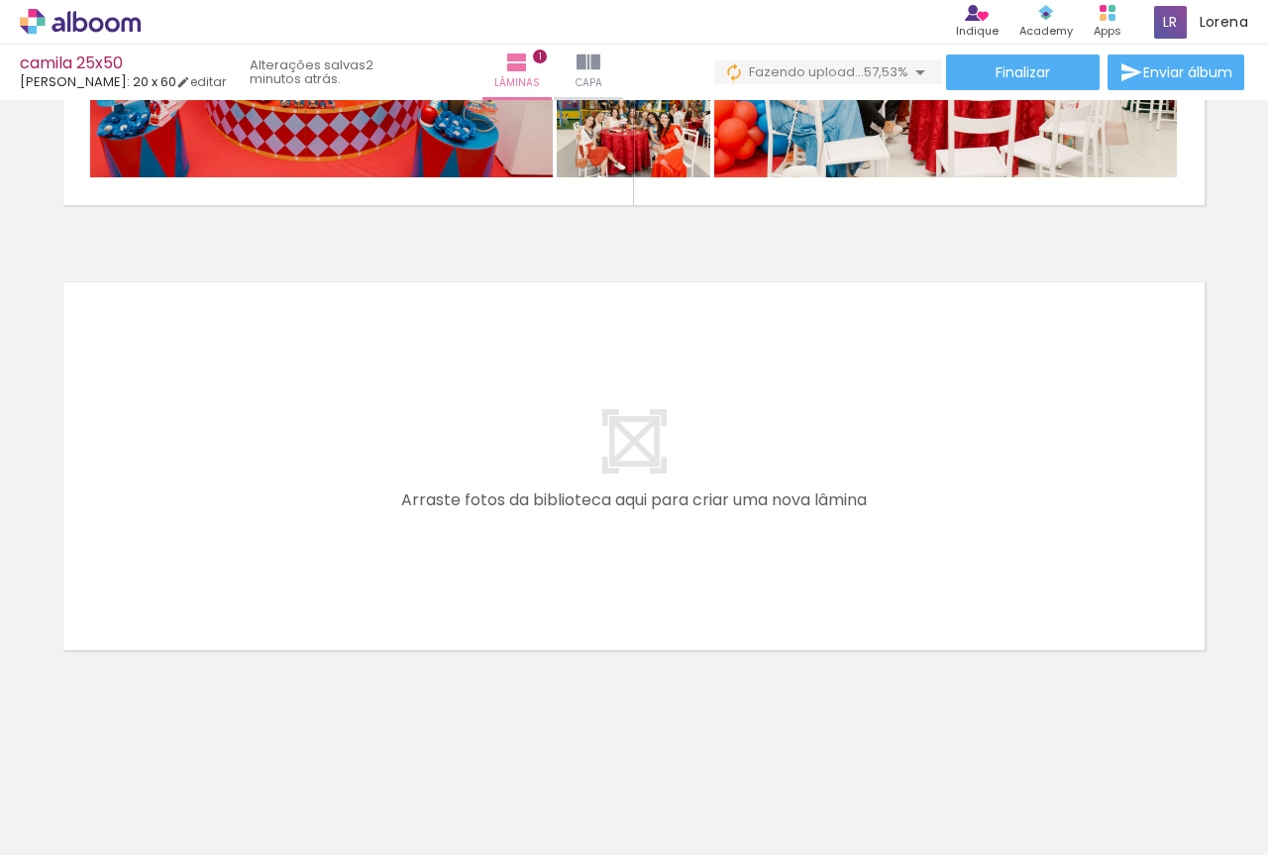
scroll to position [336, 0]
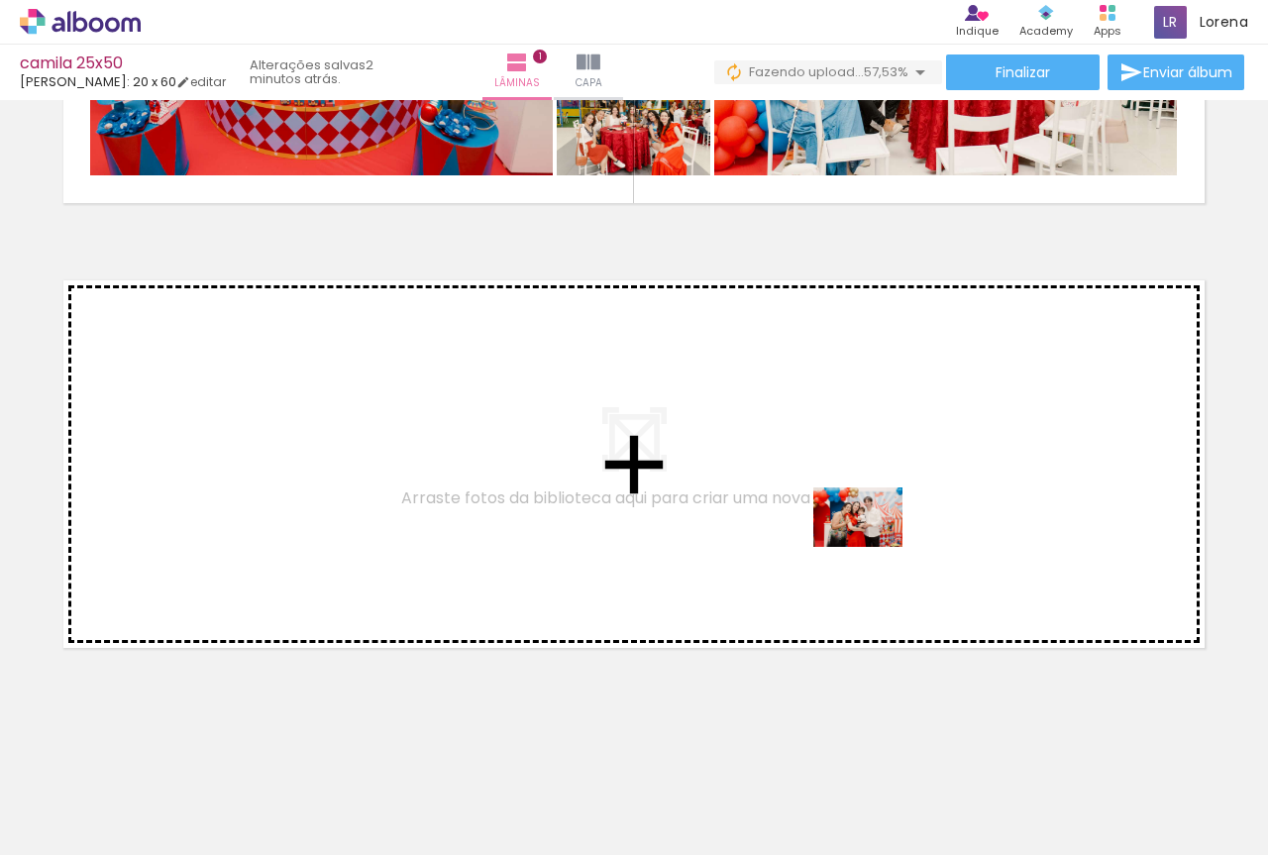
drag, startPoint x: 859, startPoint y: 790, endPoint x: 923, endPoint y: 676, distance: 130.8
click at [872, 546] on quentale-workspace at bounding box center [634, 427] width 1268 height 855
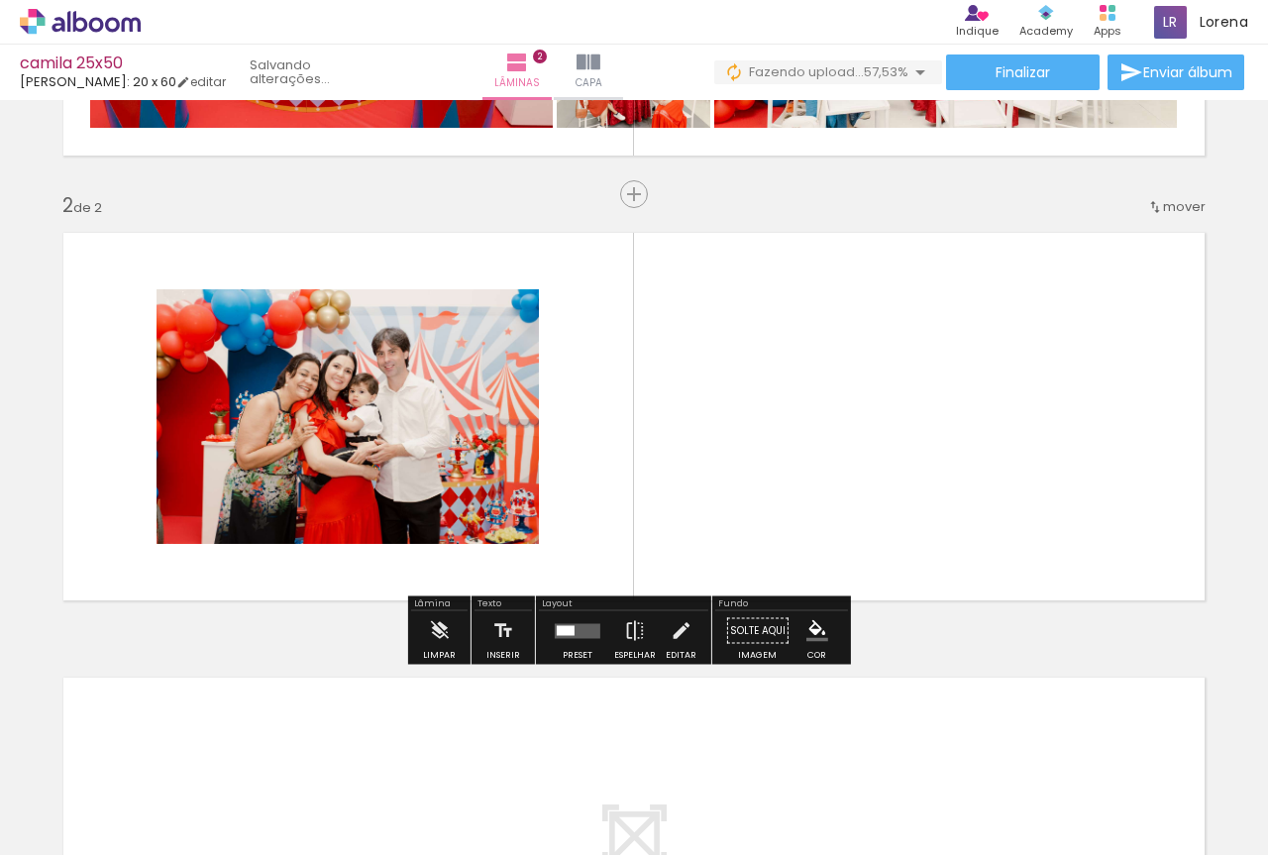
scroll to position [384, 0]
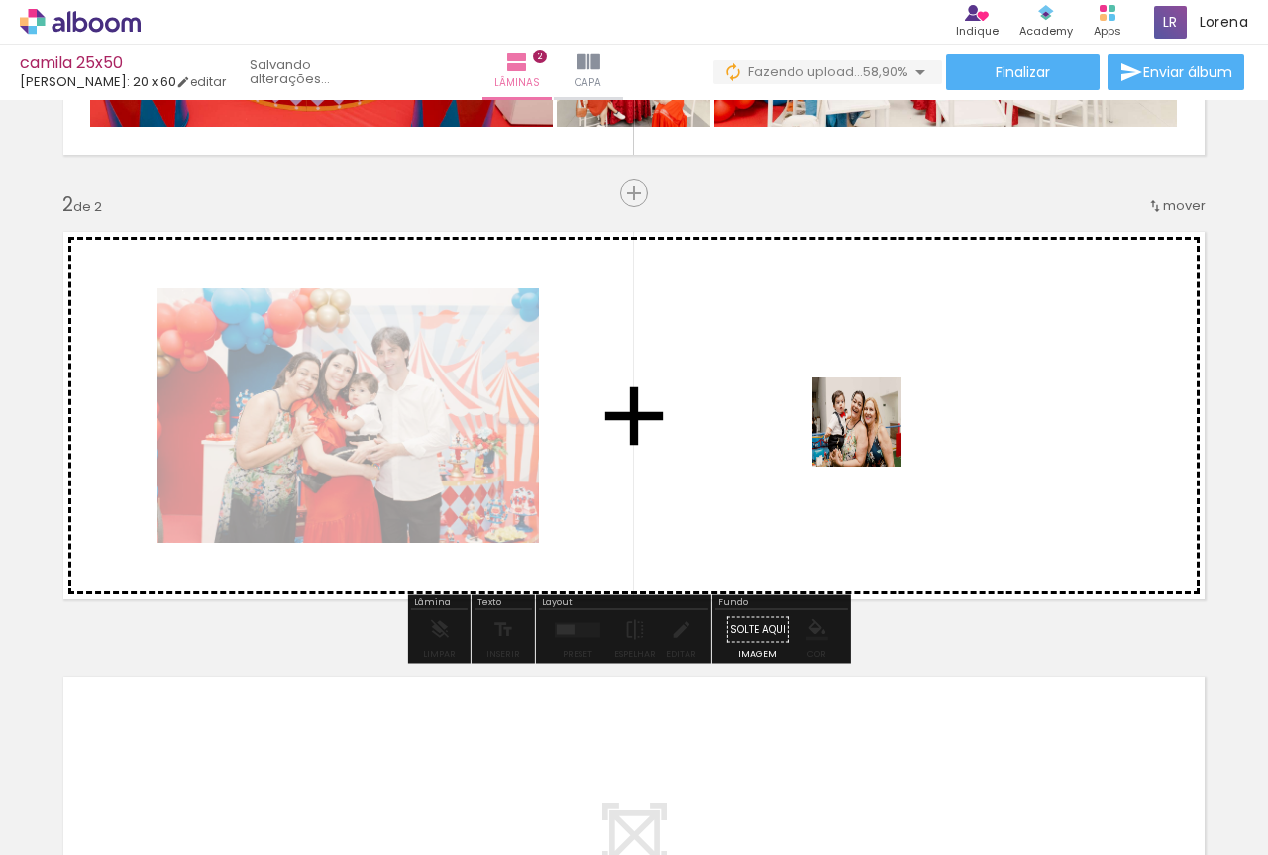
drag, startPoint x: 1001, startPoint y: 803, endPoint x: 939, endPoint y: 652, distance: 163.9
click at [871, 437] on quentale-workspace at bounding box center [634, 427] width 1268 height 855
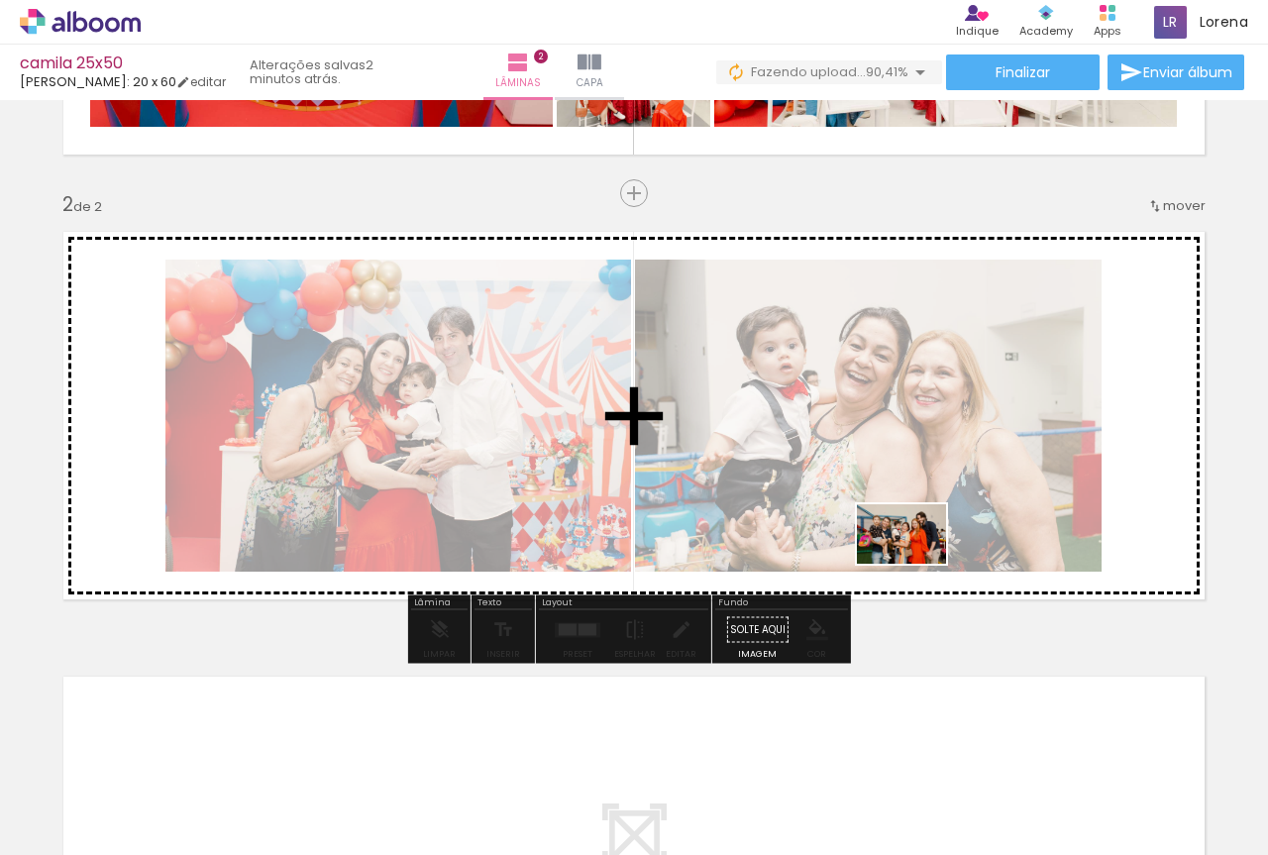
drag, startPoint x: 1099, startPoint y: 800, endPoint x: 1029, endPoint y: 686, distance: 133.8
click at [916, 563] on quentale-workspace at bounding box center [634, 427] width 1268 height 855
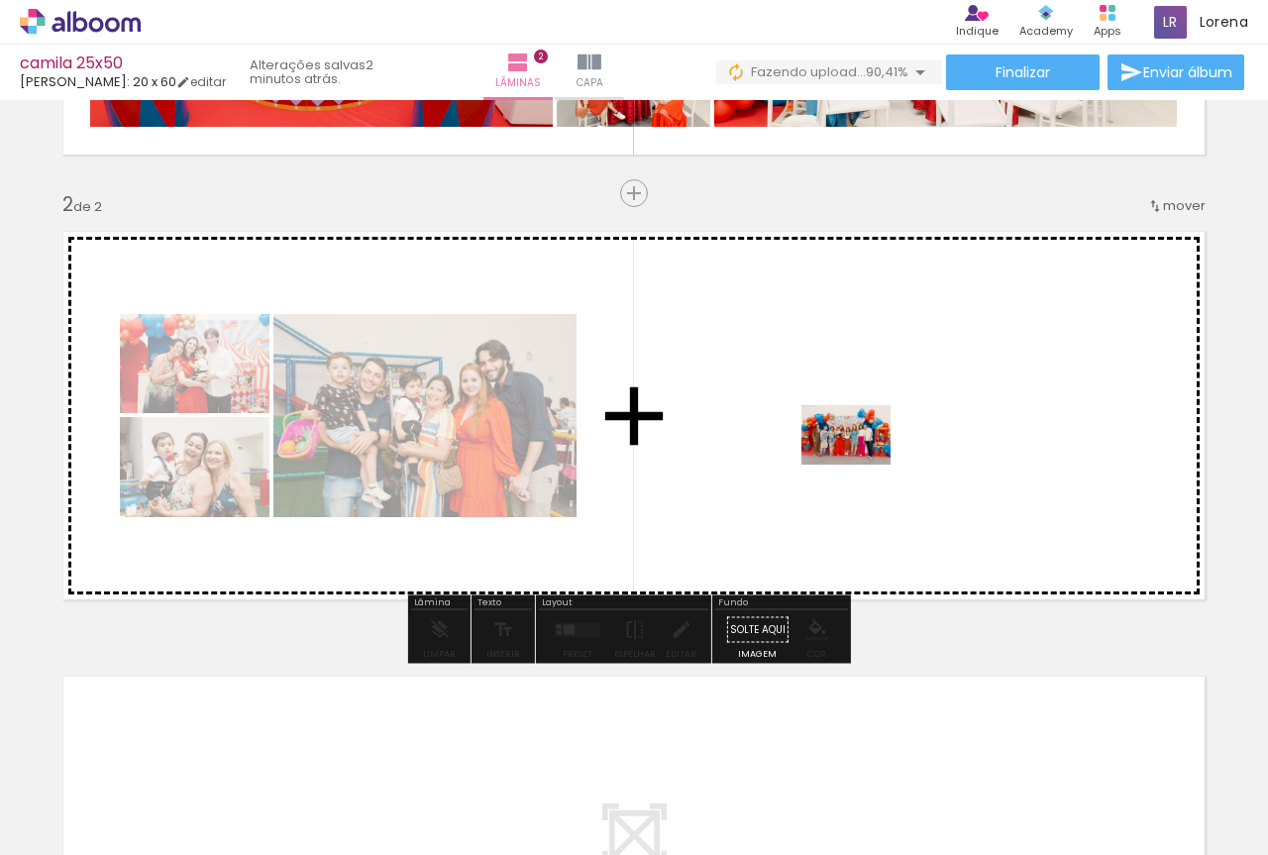
drag, startPoint x: 1188, startPoint y: 804, endPoint x: 861, endPoint y: 464, distance: 472.1
click at [861, 464] on quentale-workspace at bounding box center [634, 427] width 1268 height 855
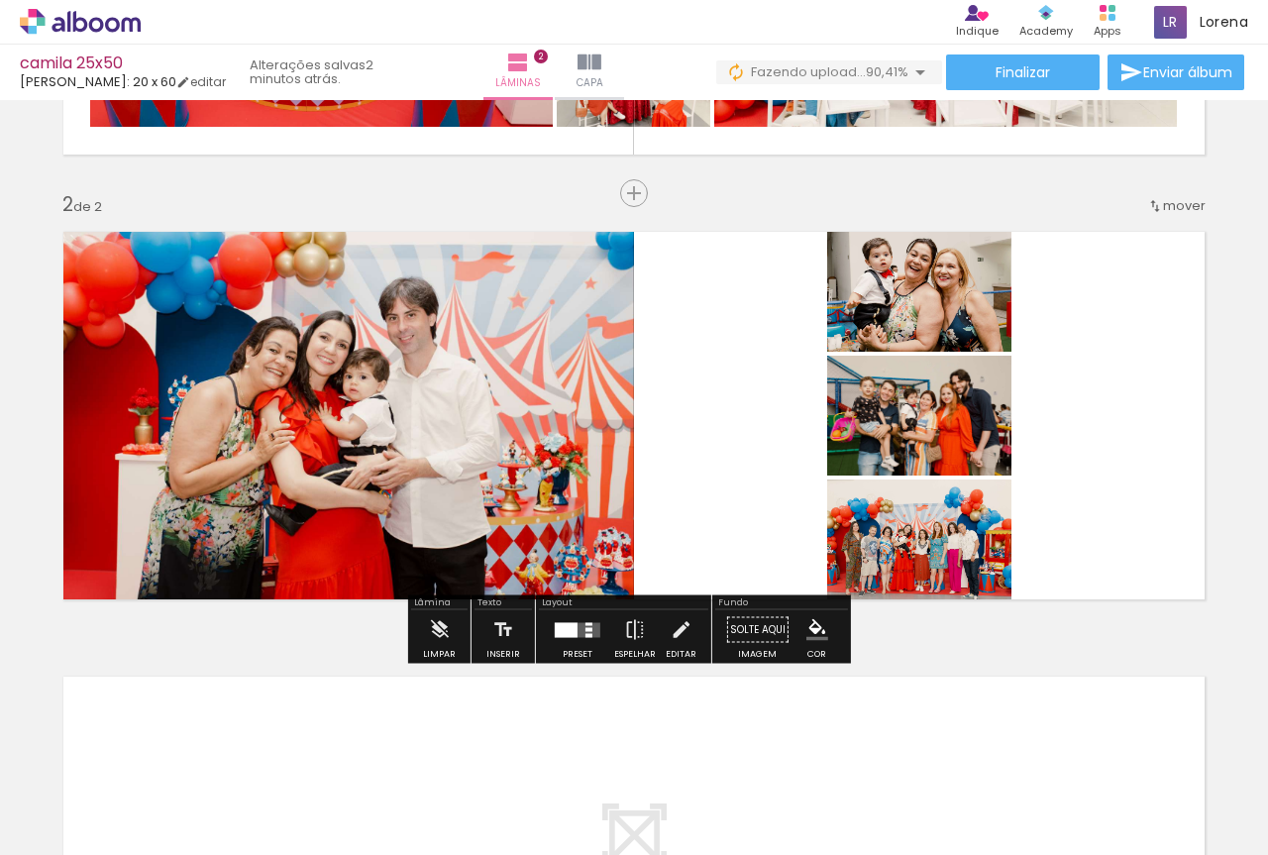
click at [567, 633] on div at bounding box center [566, 629] width 23 height 15
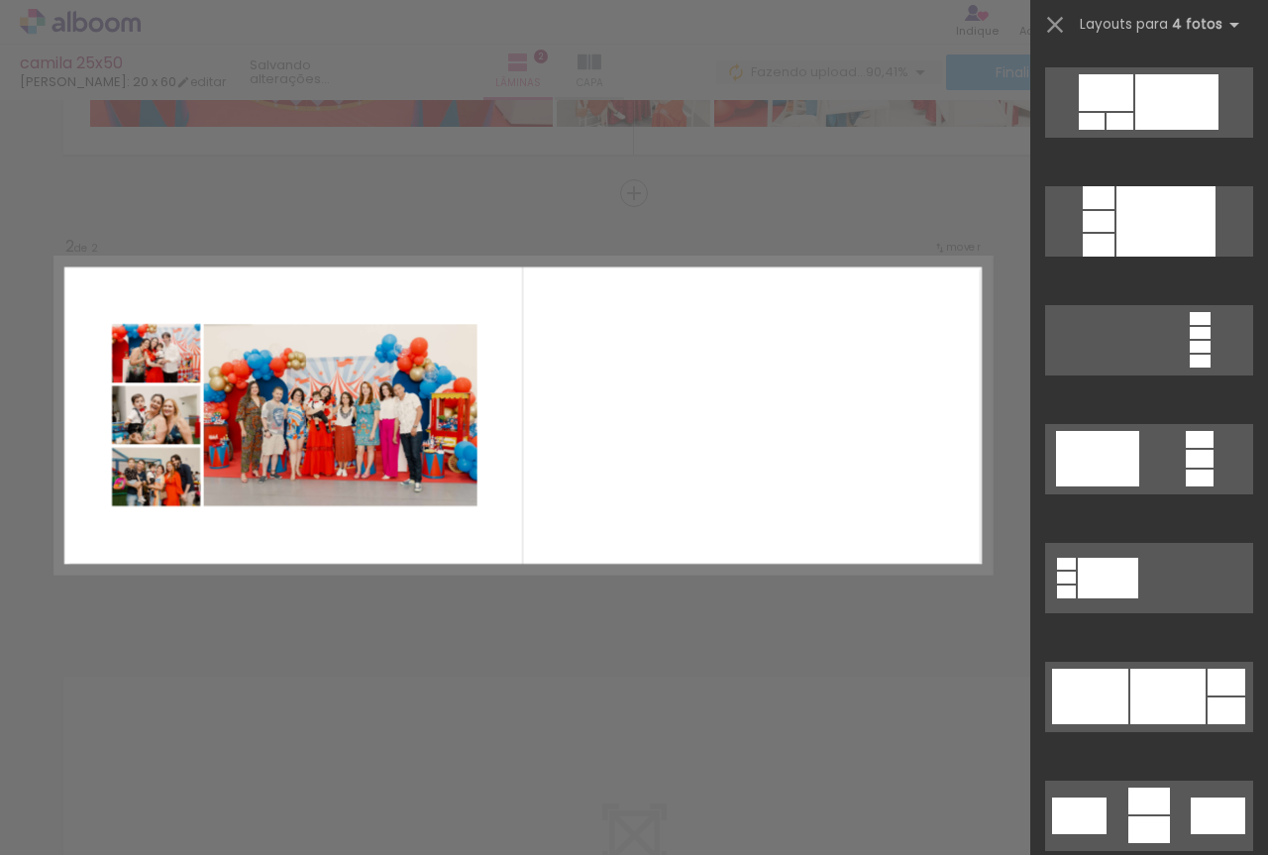
scroll to position [7032, 0]
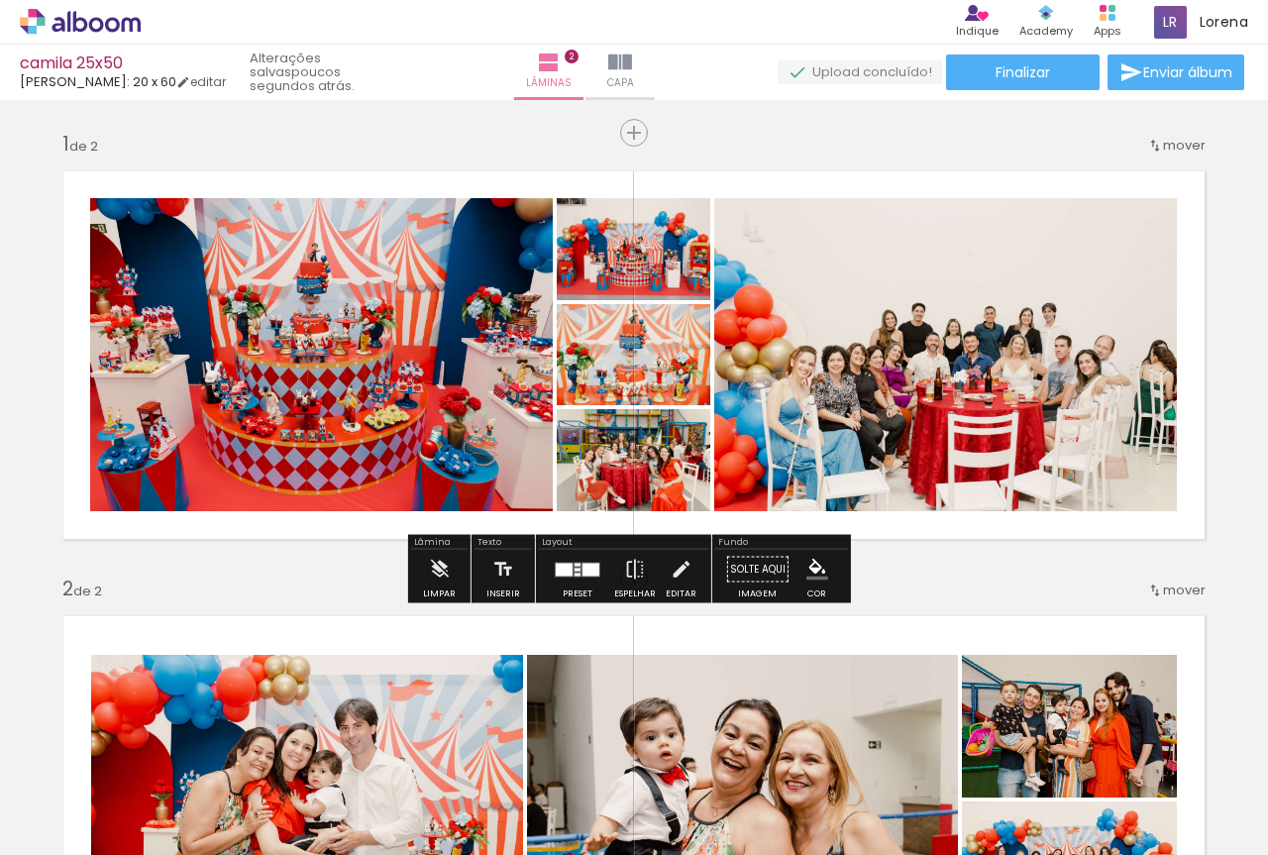
scroll to position [396, 0]
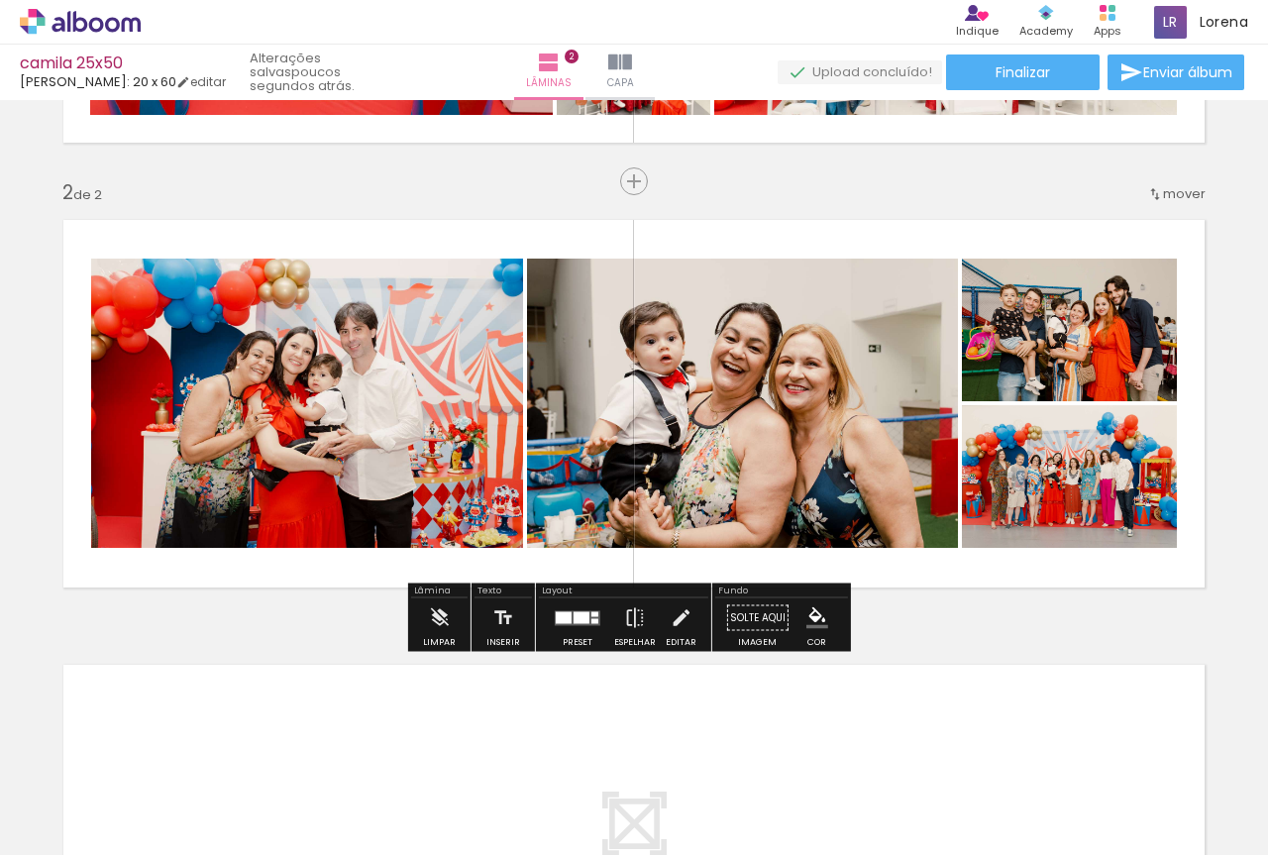
click at [1171, 175] on paper-menu-button "mover antes da 1 Posição atual: 2" at bounding box center [1176, 192] width 64 height 36
click at [1174, 188] on span "mover" at bounding box center [1184, 193] width 43 height 19
click at [1124, 196] on span "1" at bounding box center [1126, 190] width 5 height 33
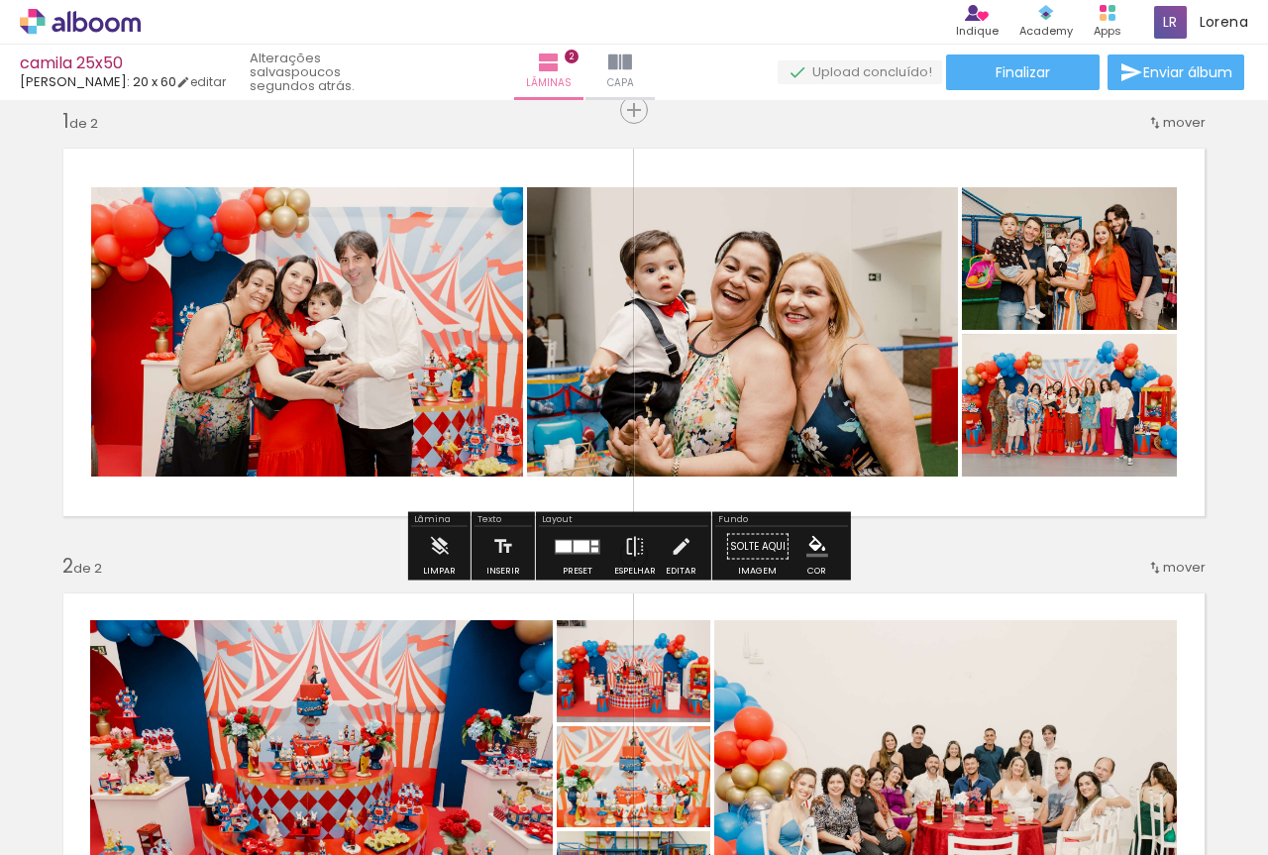
scroll to position [0, 0]
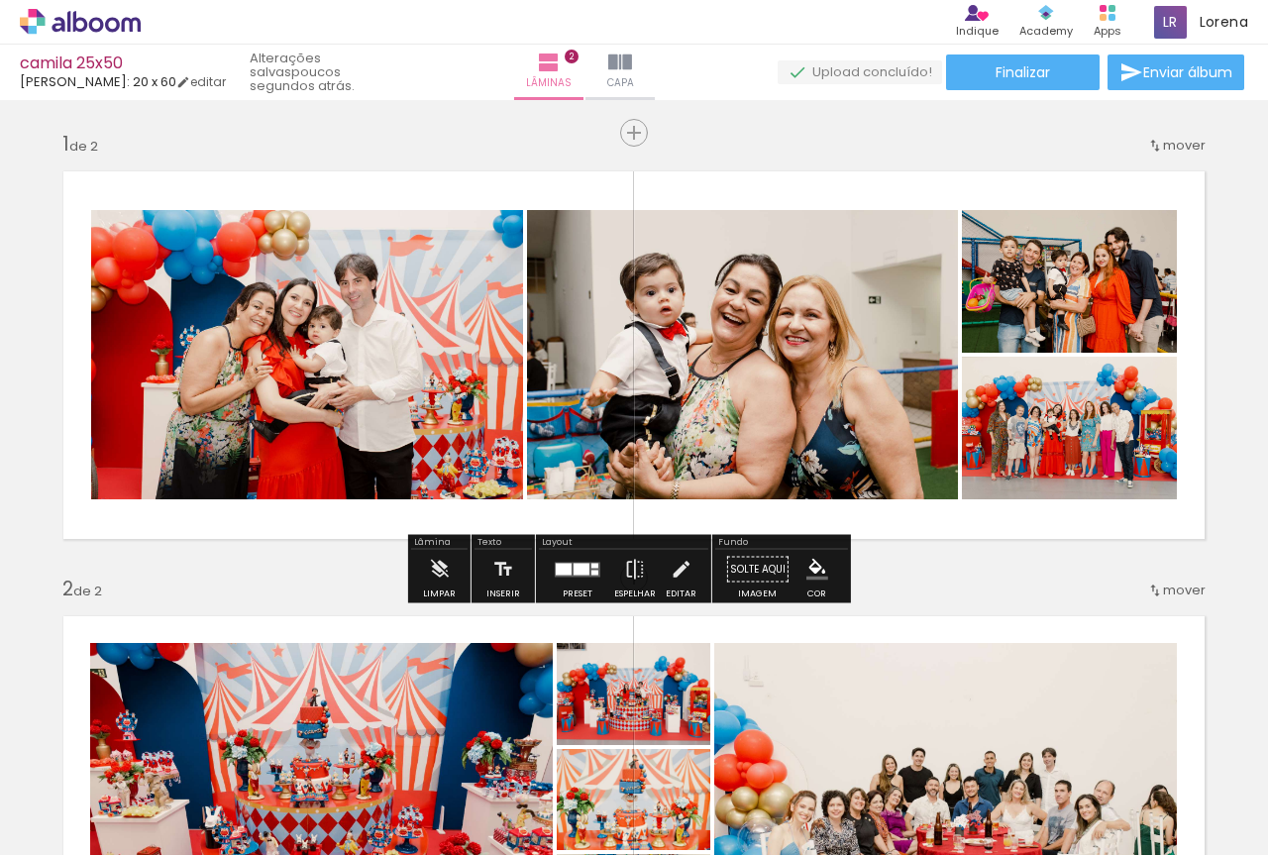
click at [719, 356] on quentale-photo at bounding box center [742, 354] width 431 height 289
